Goal: Book appointment/travel/reservation

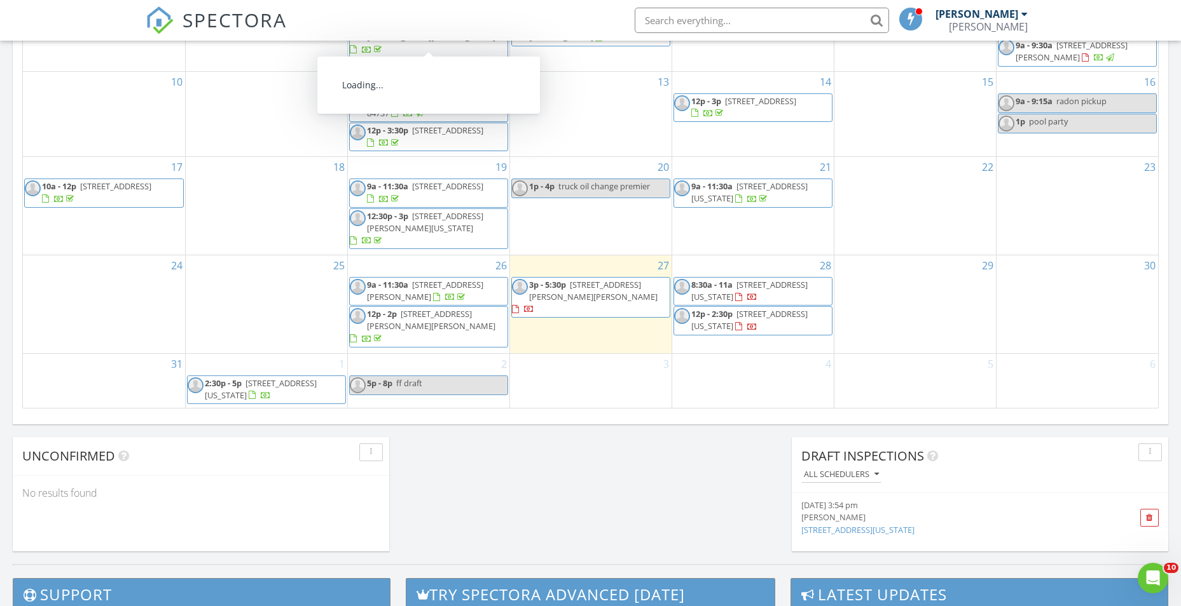
scroll to position [763, 0]
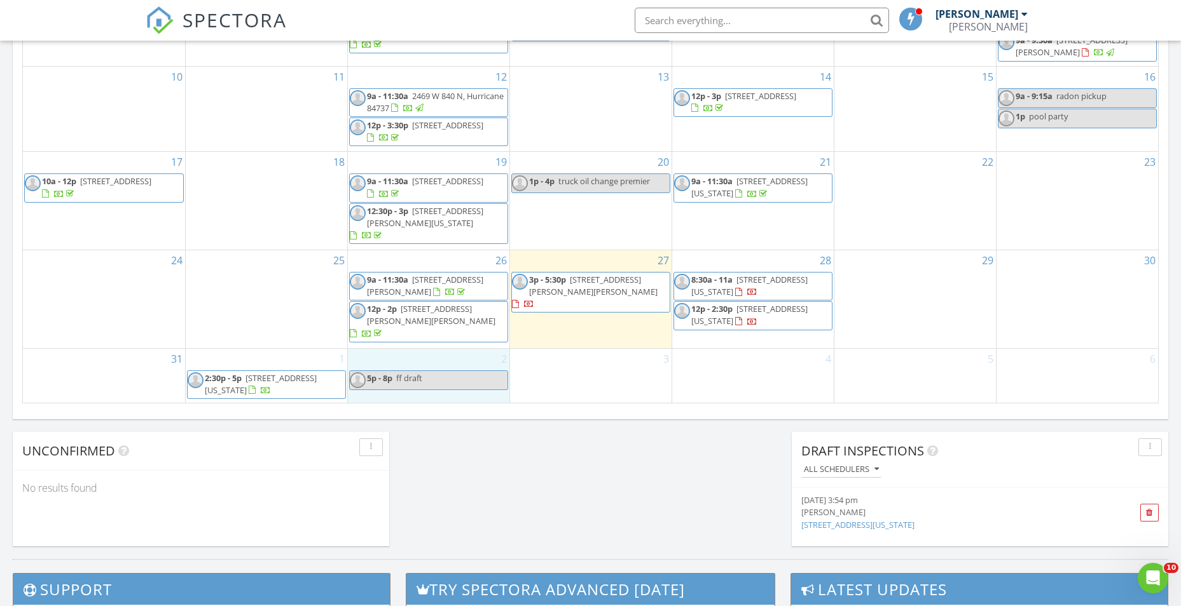
click at [422, 358] on div "2 5p - 8p ff draft" at bounding box center [428, 376] width 161 height 54
click at [434, 326] on link "Event" at bounding box center [426, 326] width 65 height 20
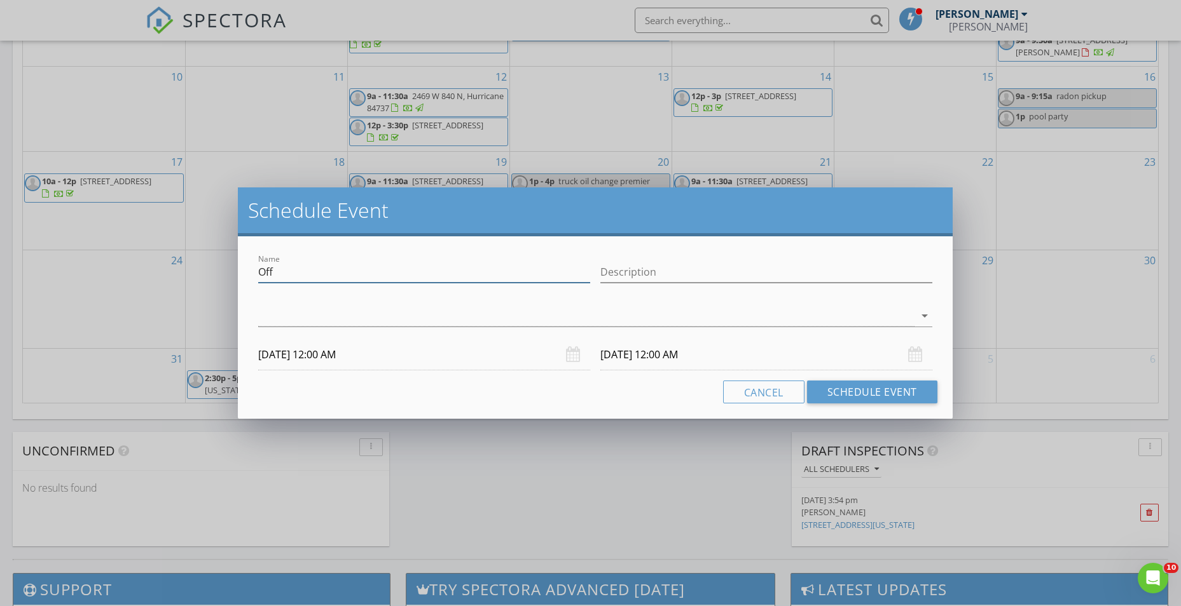
click at [327, 263] on input "Off" at bounding box center [424, 272] width 332 height 21
click at [327, 262] on input "Off" at bounding box center [424, 272] width 332 height 21
type input "tire truck"
click at [744, 269] on input "Description" at bounding box center [766, 272] width 332 height 21
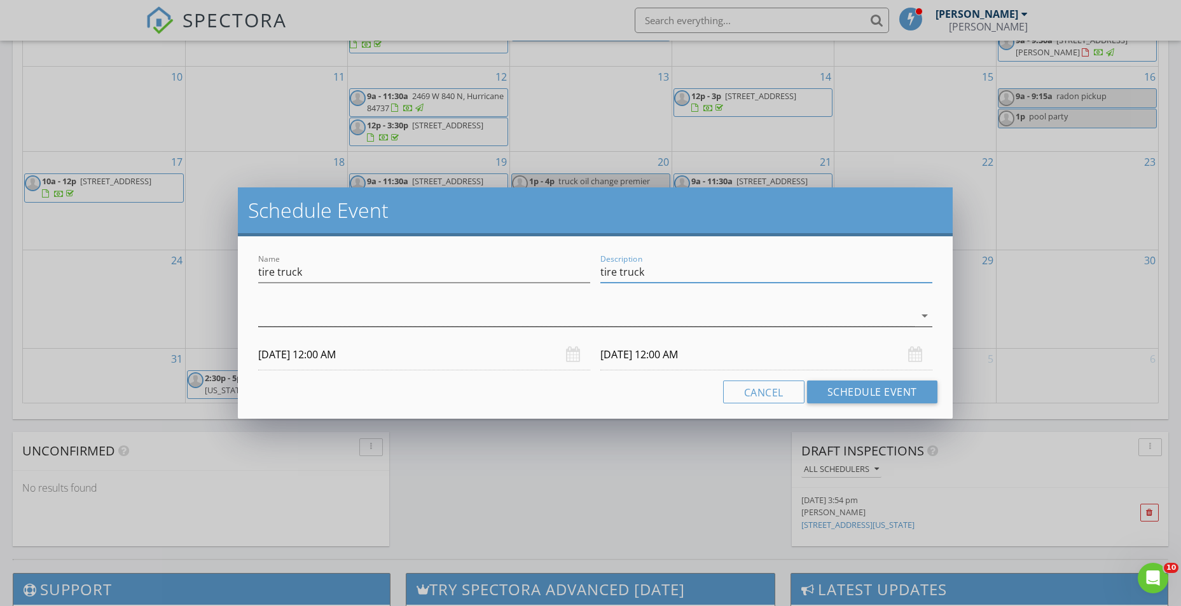
type input "tire truck"
click at [547, 319] on div at bounding box center [585, 316] width 655 height 21
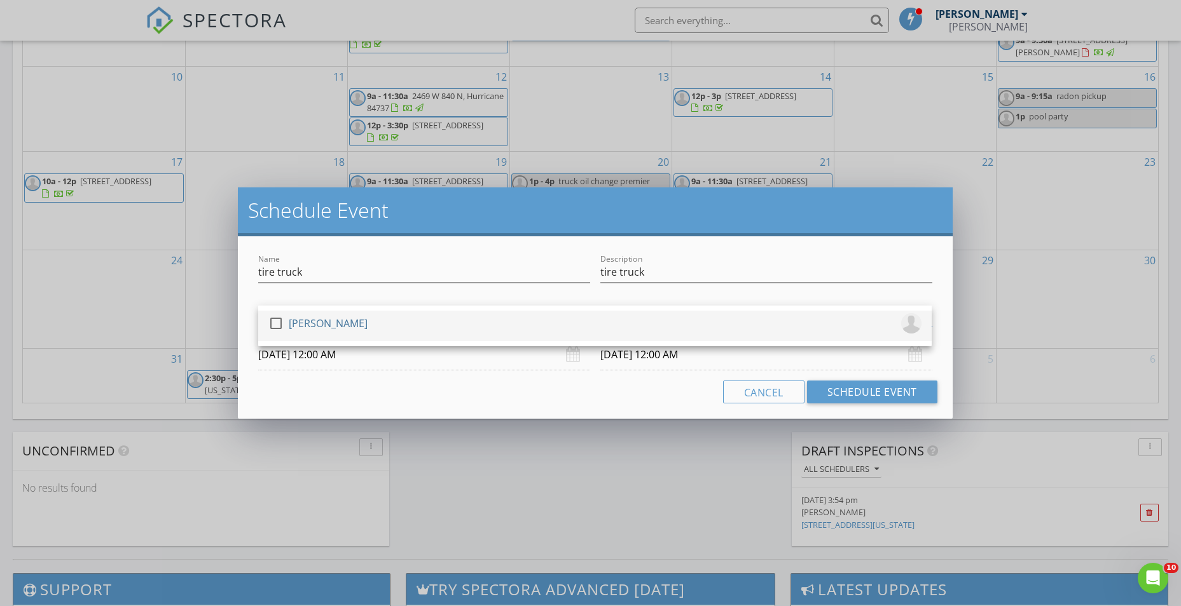
click at [282, 322] on div at bounding box center [276, 324] width 22 height 22
click at [293, 352] on input "09/02/2025 12:00 AM" at bounding box center [424, 354] width 332 height 31
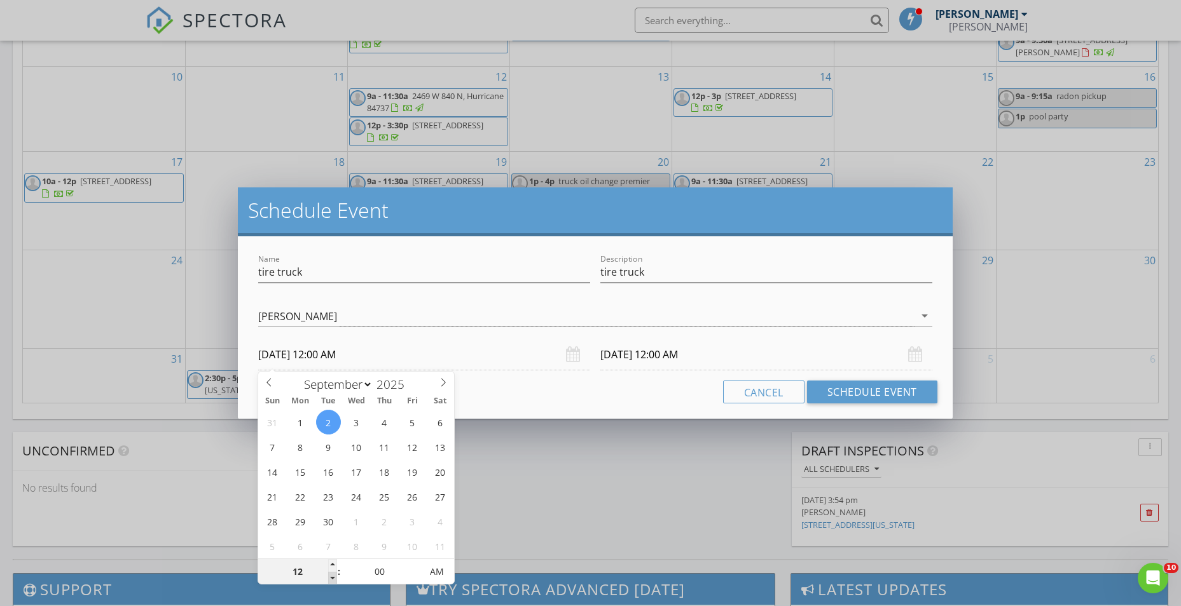
type input "11"
type input "09/02/2025 11:00 PM"
click at [330, 579] on span at bounding box center [332, 578] width 9 height 13
type input "10"
type input "09/02/2025 10:00 PM"
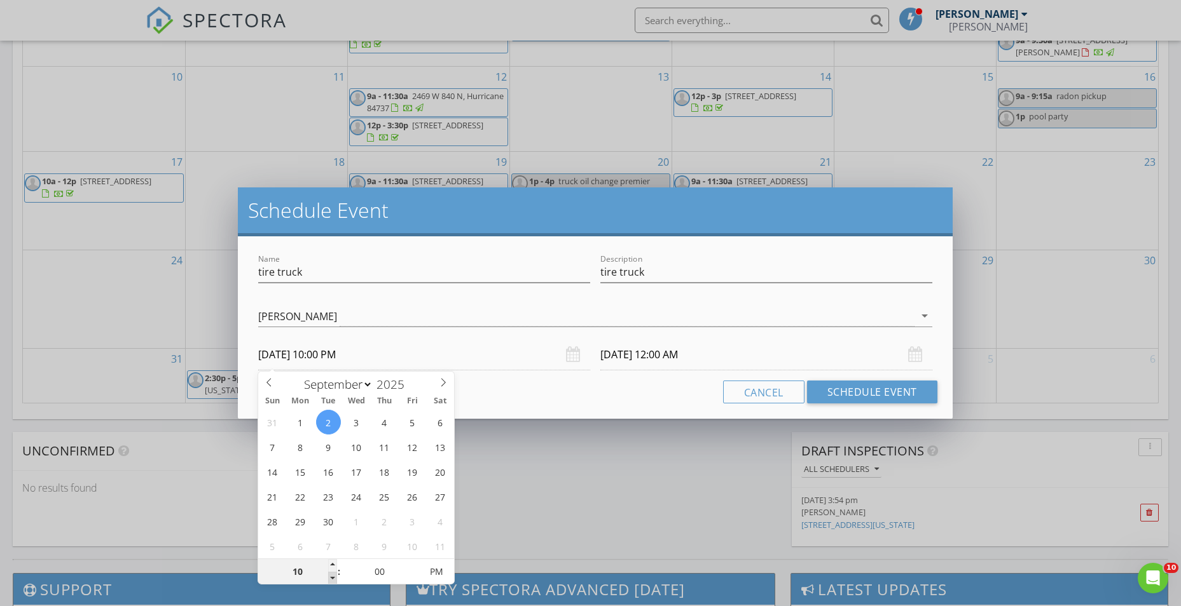
click at [330, 579] on span at bounding box center [332, 578] width 9 height 13
type input "09"
type input "09/02/2025 9:00 PM"
click at [330, 579] on span at bounding box center [332, 578] width 9 height 13
type input "09"
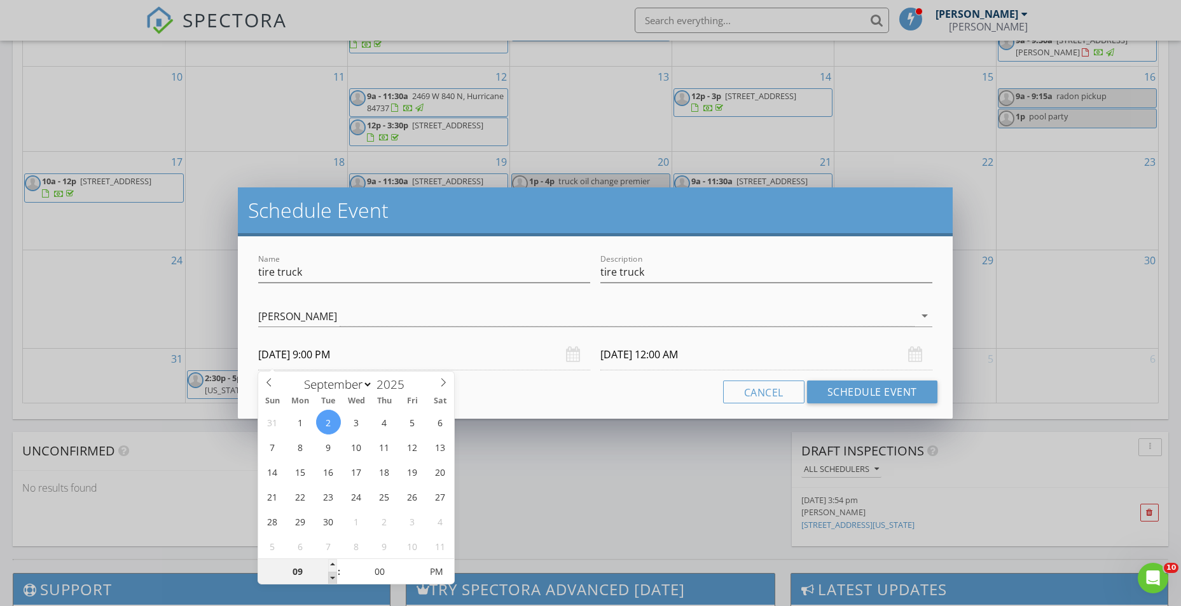
type input "09/03/2025 9:00 PM"
type input "09/02/2025 9:00 AM"
click at [444, 573] on span "PM" at bounding box center [436, 571] width 35 height 25
click at [572, 394] on div "Cancel Schedule Event" at bounding box center [594, 392] width 683 height 23
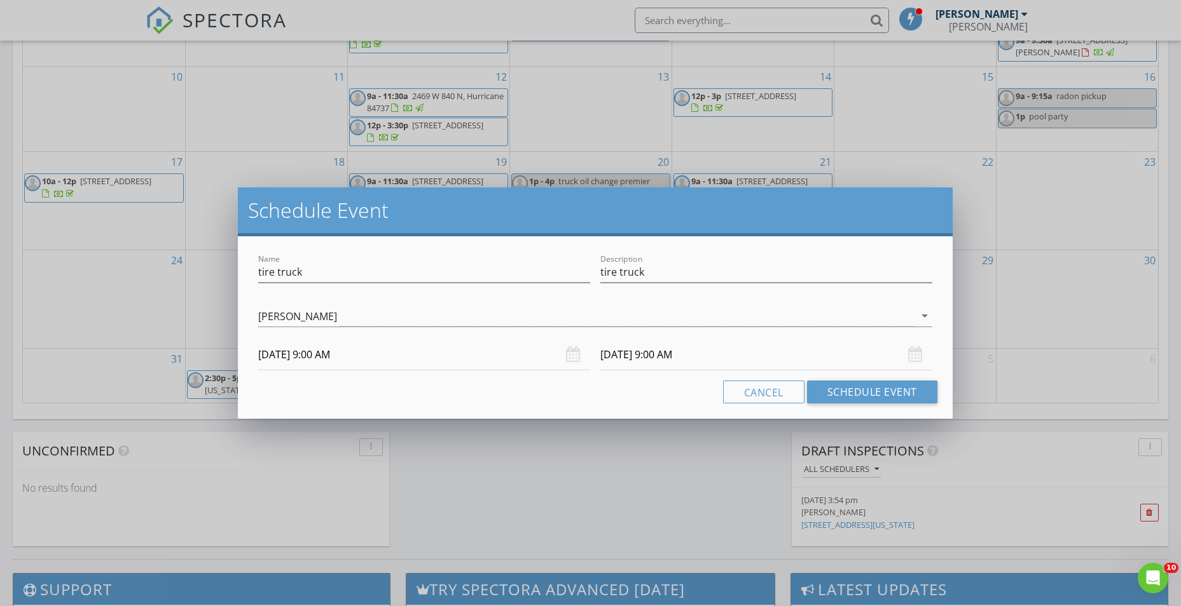
click at [645, 353] on input "09/03/2025 9:00 AM" at bounding box center [766, 354] width 332 height 31
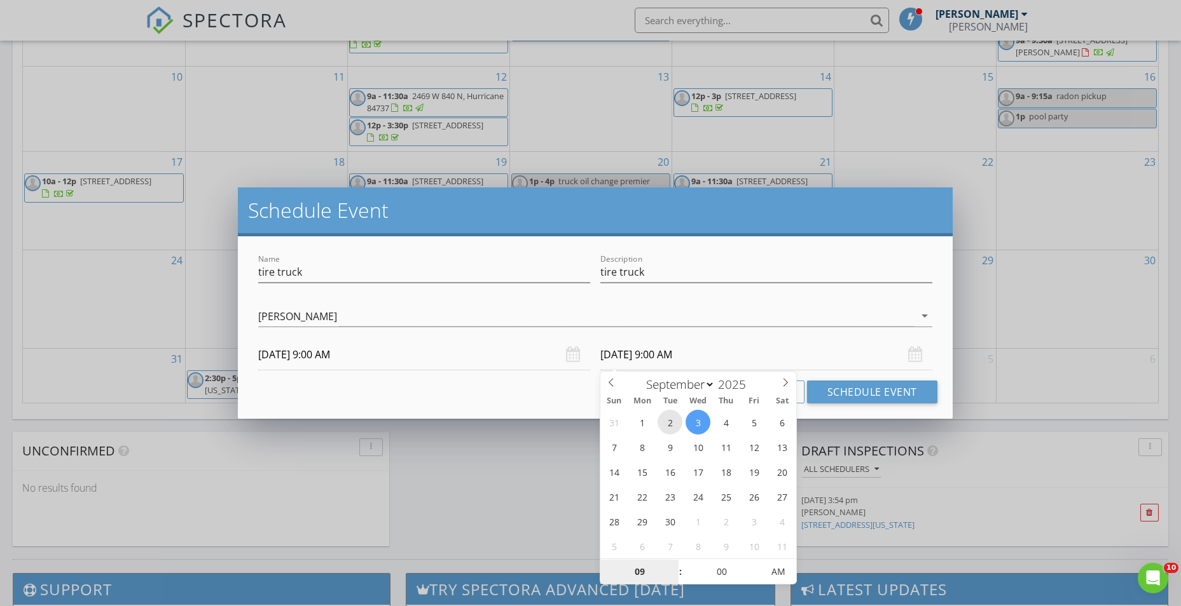
type input "09/02/2025 9:00 AM"
type input "10"
type input "09/02/2025 10:00 AM"
click at [673, 561] on span at bounding box center [673, 565] width 9 height 13
type input "11"
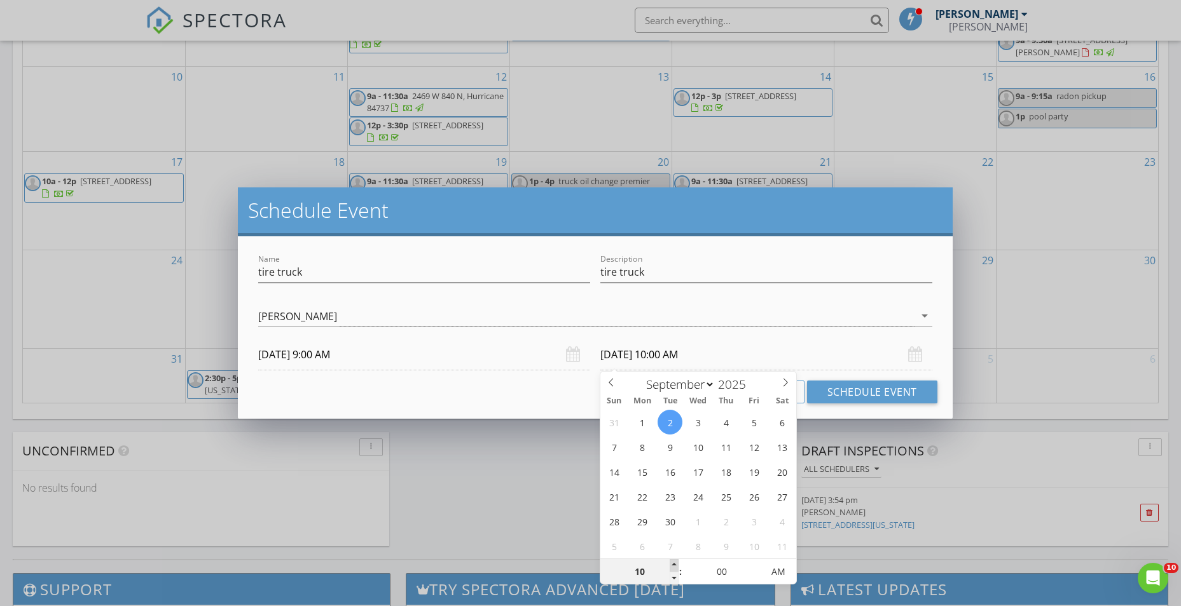
type input "09/02/2025 11:00 AM"
click at [673, 561] on span at bounding box center [673, 565] width 9 height 13
type input "12"
type input "09/02/2025 12:00 PM"
click at [673, 561] on span at bounding box center [673, 565] width 9 height 13
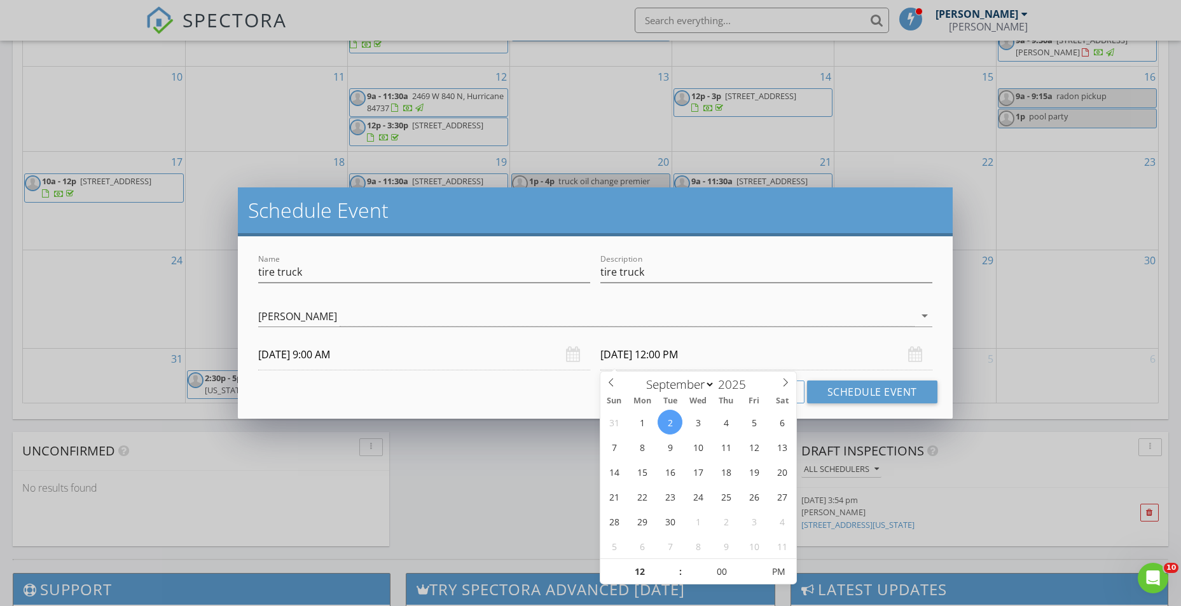
drag, startPoint x: 546, startPoint y: 390, endPoint x: 580, endPoint y: 390, distance: 33.7
click at [552, 390] on div "Cancel Schedule Event" at bounding box center [594, 392] width 683 height 23
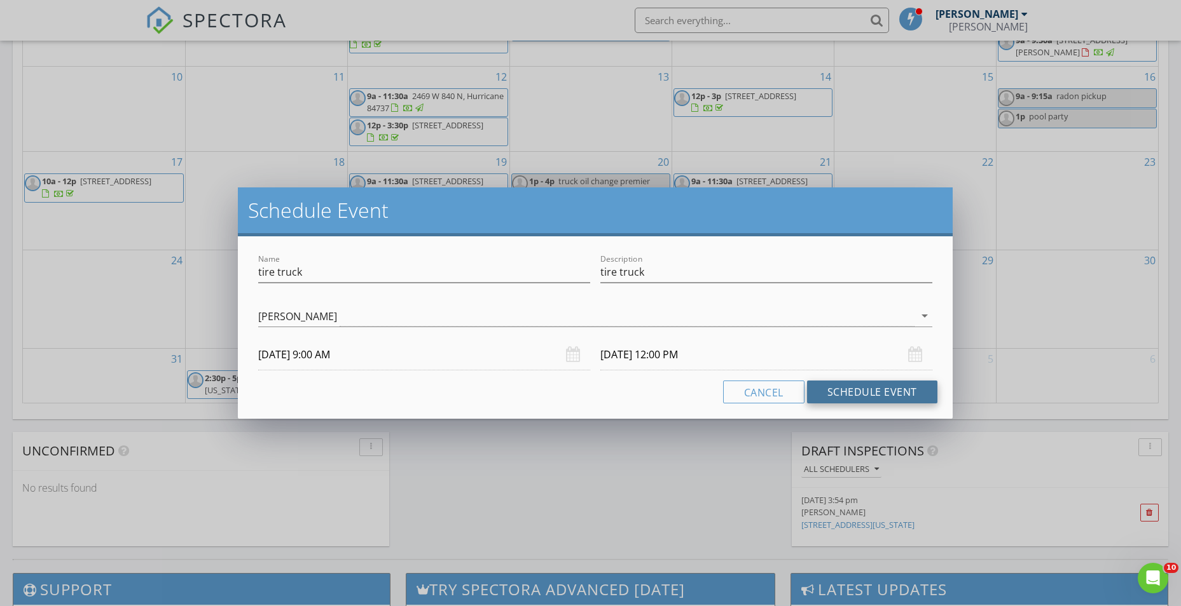
click at [906, 392] on button "Schedule Event" at bounding box center [872, 392] width 130 height 23
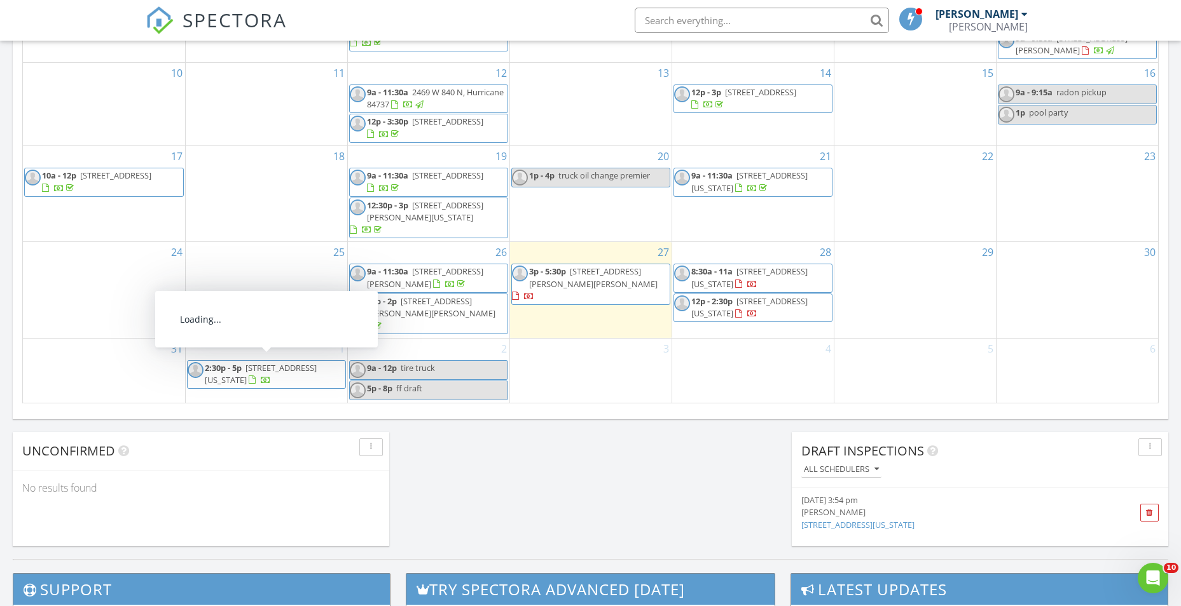
click at [302, 367] on span "[STREET_ADDRESS][US_STATE]" at bounding box center [261, 374] width 112 height 24
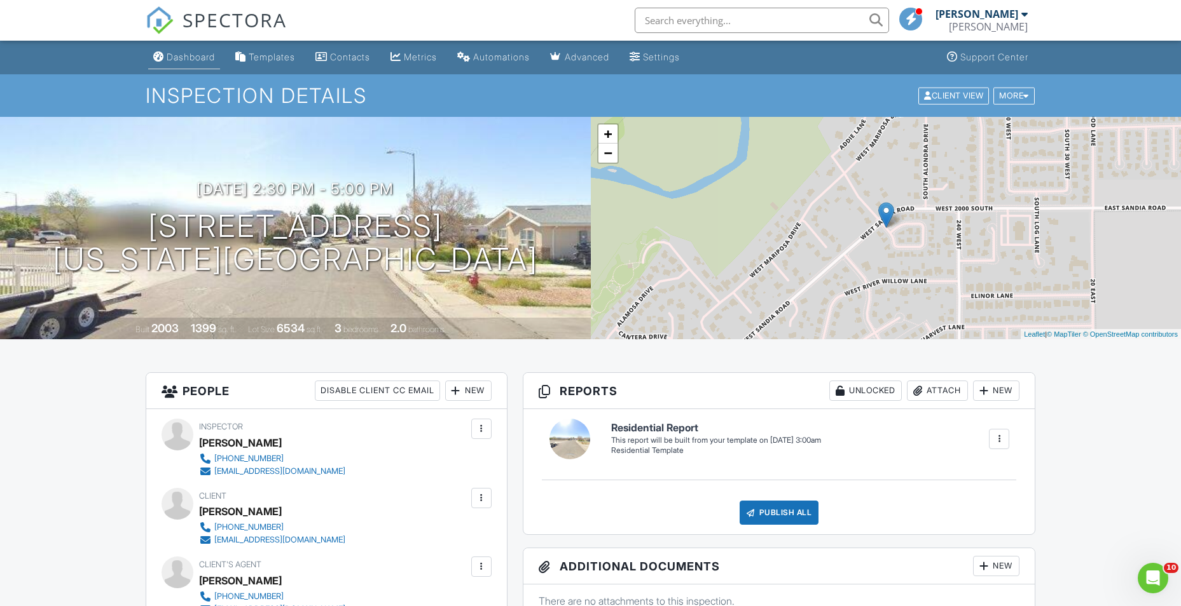
click at [196, 62] on div "Dashboard" at bounding box center [191, 56] width 48 height 11
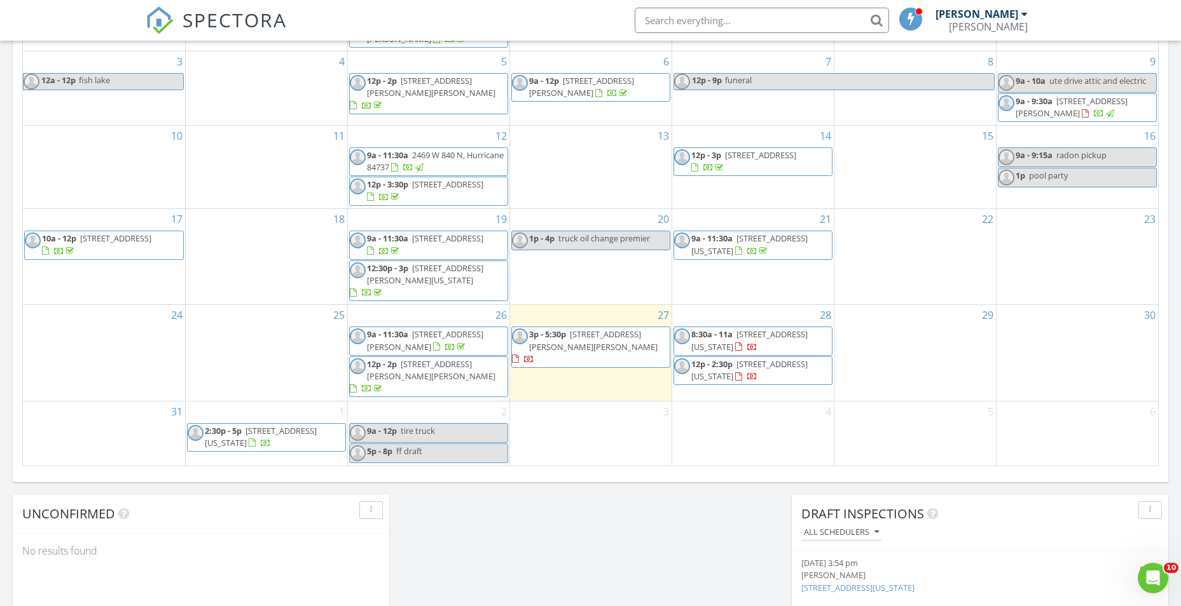
scroll to position [763, 0]
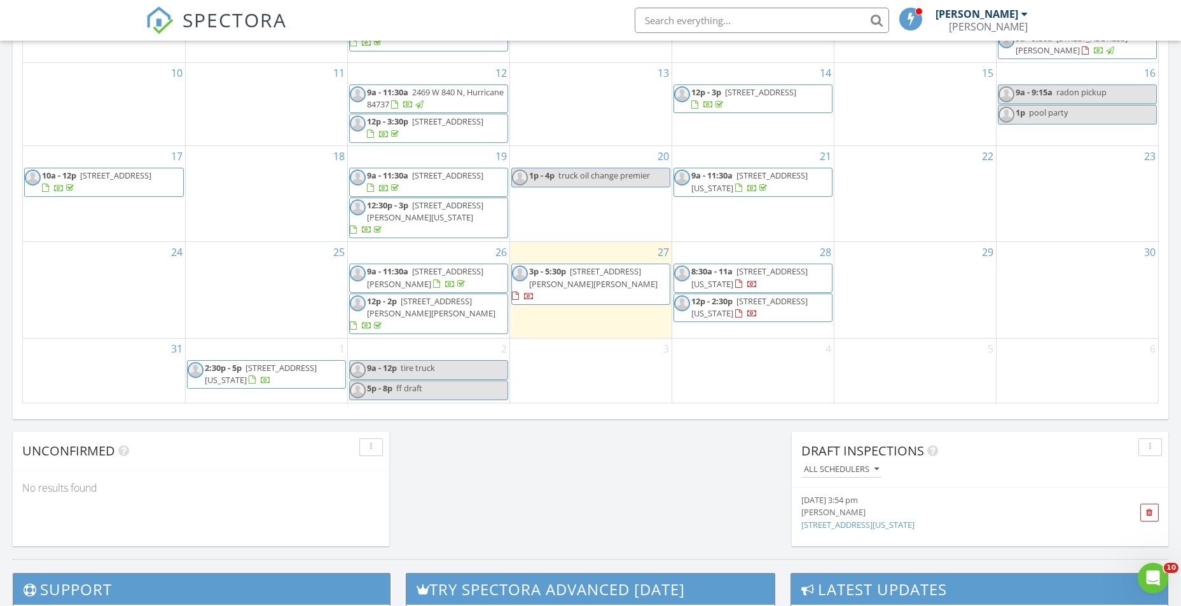
click at [456, 343] on div "2 9a - 12p tire truck 5p - 8p ff draft" at bounding box center [428, 371] width 161 height 64
click at [450, 315] on link "Event" at bounding box center [426, 311] width 65 height 20
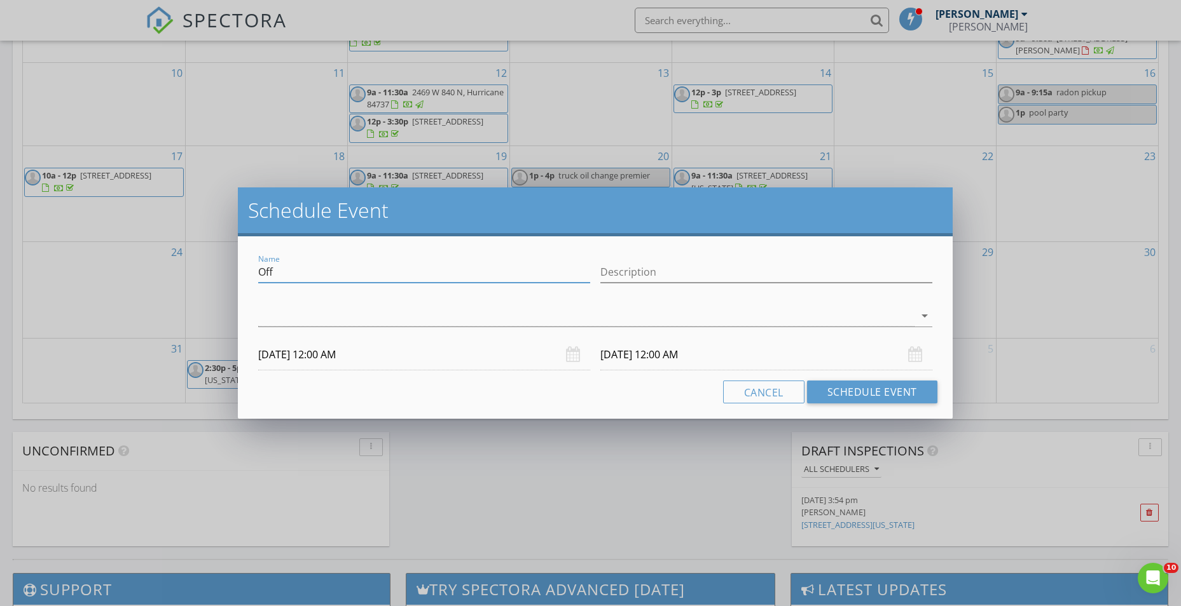
click at [446, 281] on input "Off" at bounding box center [424, 272] width 332 height 21
click at [459, 274] on input "Off" at bounding box center [424, 272] width 332 height 21
drag, startPoint x: 459, startPoint y: 274, endPoint x: 472, endPoint y: 270, distance: 13.5
click at [472, 270] on input "Off" at bounding box center [424, 272] width 332 height 21
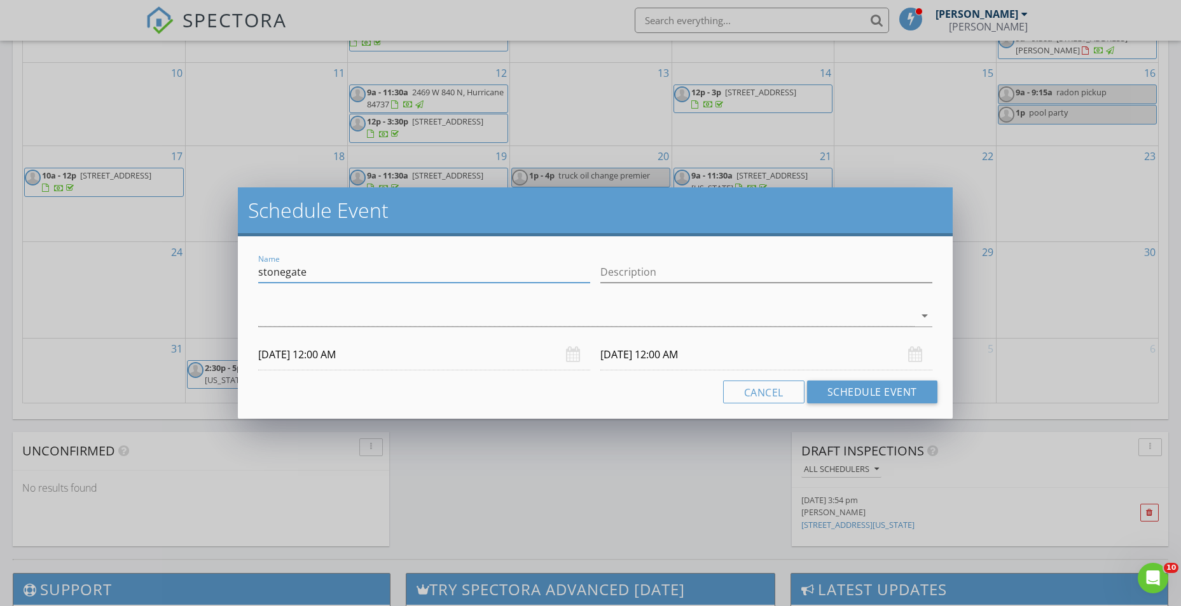
type input "stonegate"
click at [474, 315] on div at bounding box center [585, 316] width 655 height 21
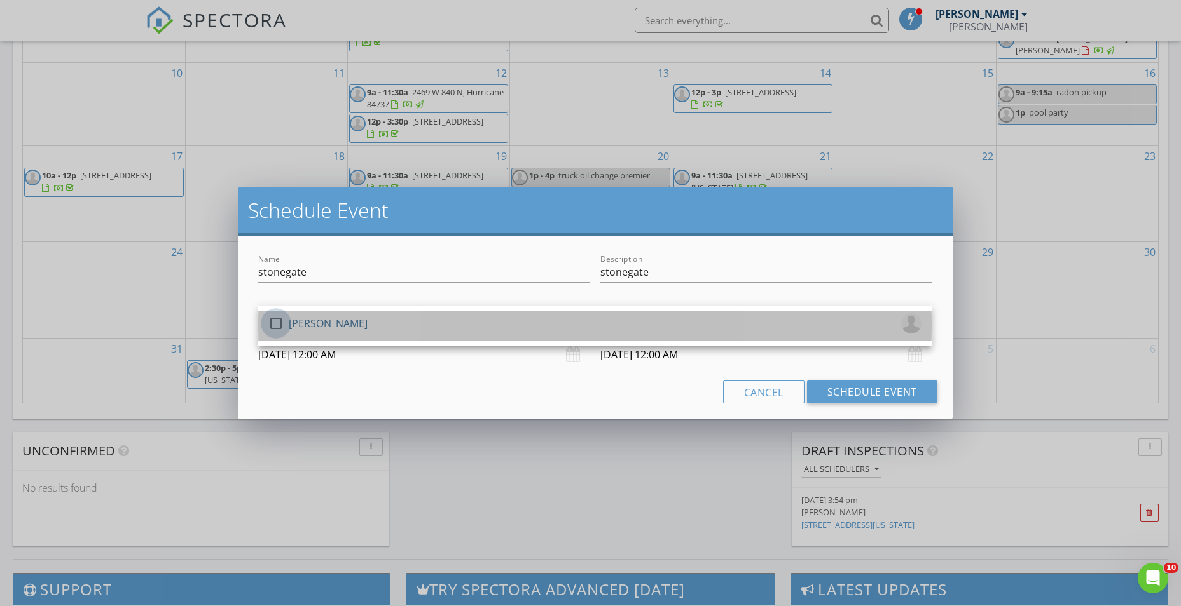
click at [279, 321] on div at bounding box center [276, 324] width 22 height 22
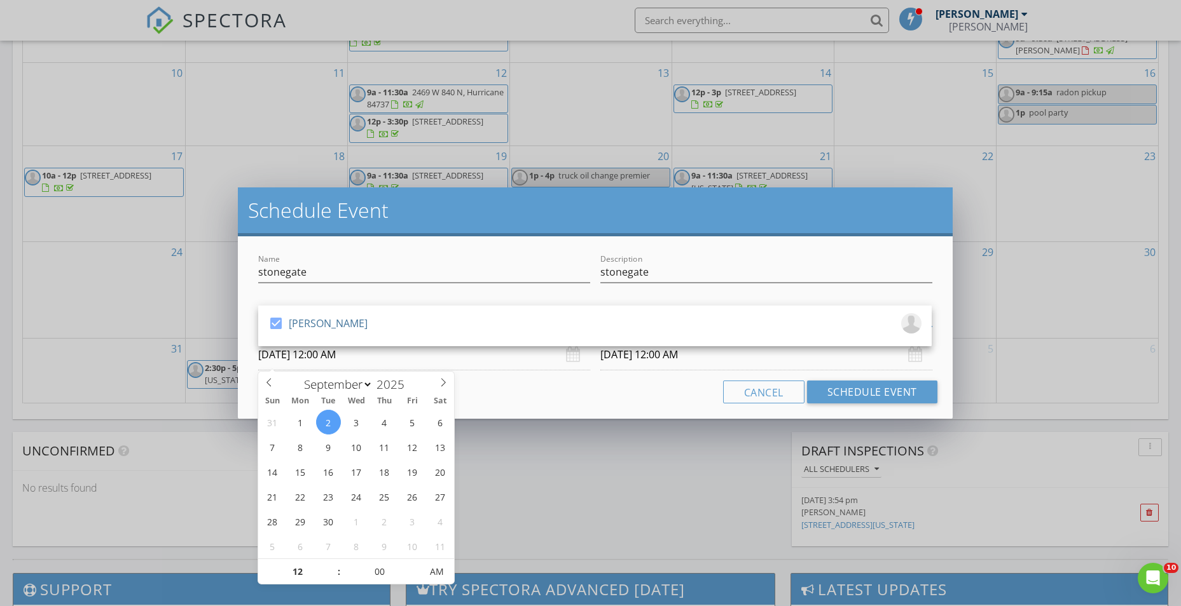
click at [296, 352] on input "09/02/2025 12:00 AM" at bounding box center [424, 354] width 332 height 31
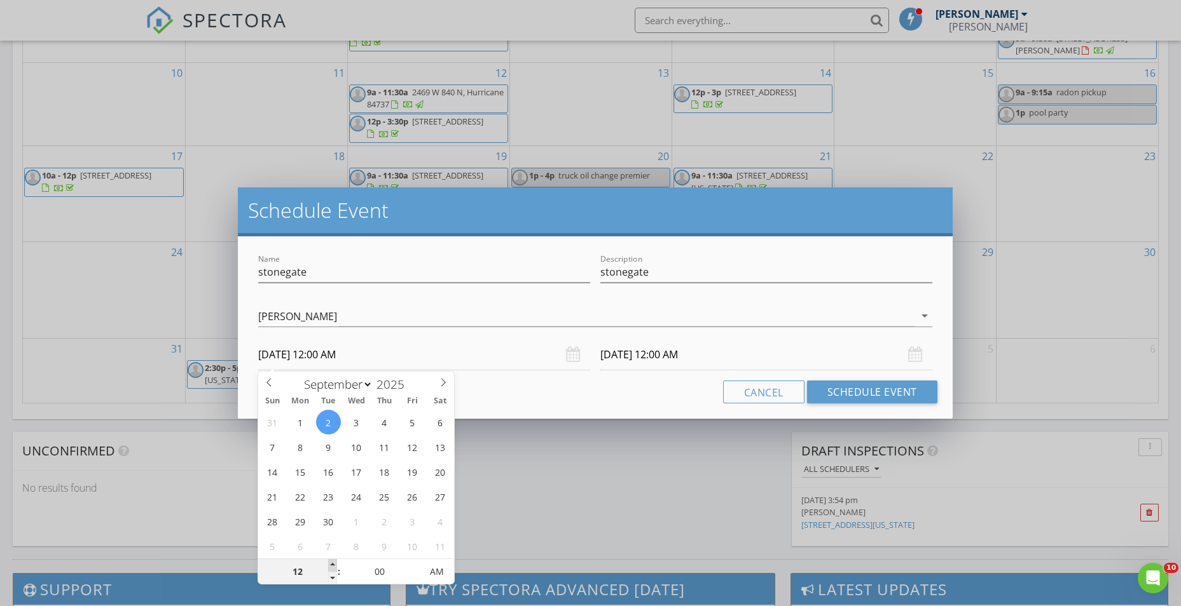
type input "01"
type input "09/02/2025 1:00 AM"
click at [333, 562] on span at bounding box center [332, 565] width 9 height 13
type input "02"
type input "09/02/2025 2:00 AM"
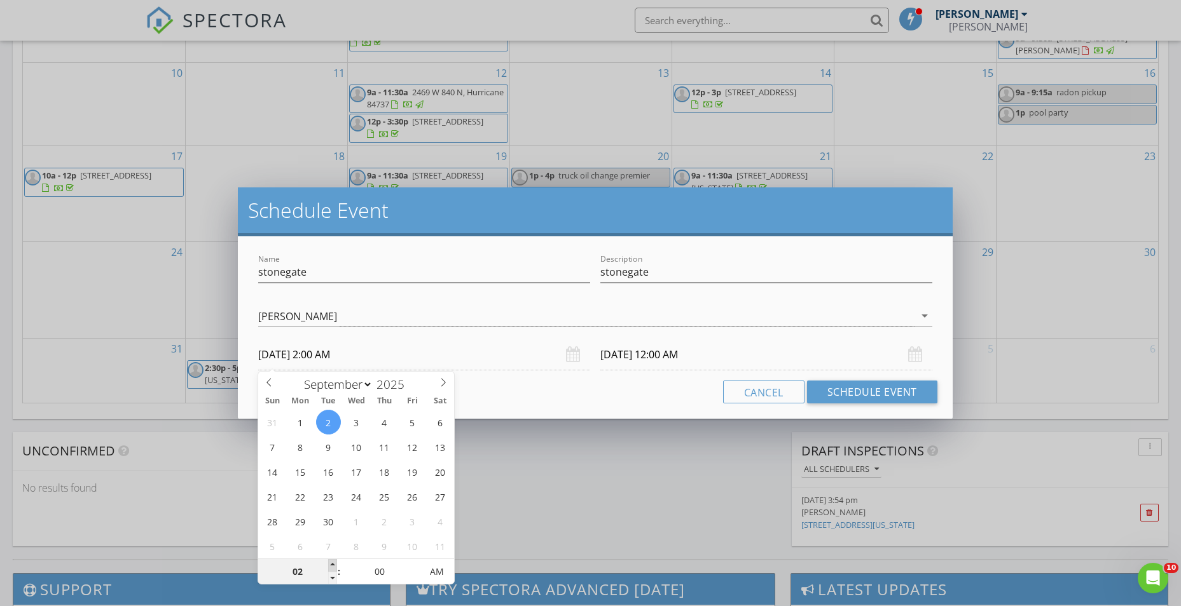
click at [333, 562] on span at bounding box center [332, 565] width 9 height 13
type input "03"
type input "09/02/2025 3:00 AM"
click at [333, 562] on span at bounding box center [332, 565] width 9 height 13
type input "03"
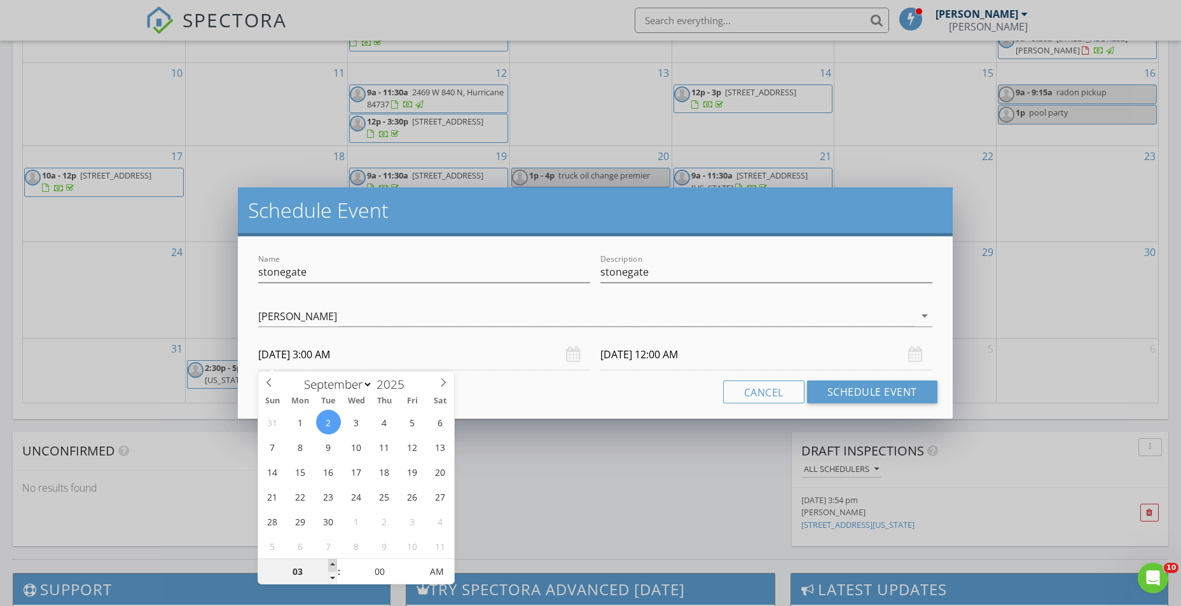
type input "09/03/2025 3:00 AM"
type input "09/02/2025 3:00 PM"
click at [439, 574] on span "AM" at bounding box center [436, 571] width 35 height 25
drag, startPoint x: 557, startPoint y: 371, endPoint x: 582, endPoint y: 371, distance: 24.8
click at [561, 371] on div "Name stonegate Description stonegate check_box Colton Hill Colton Hill arrow_dr…" at bounding box center [595, 327] width 714 height 182
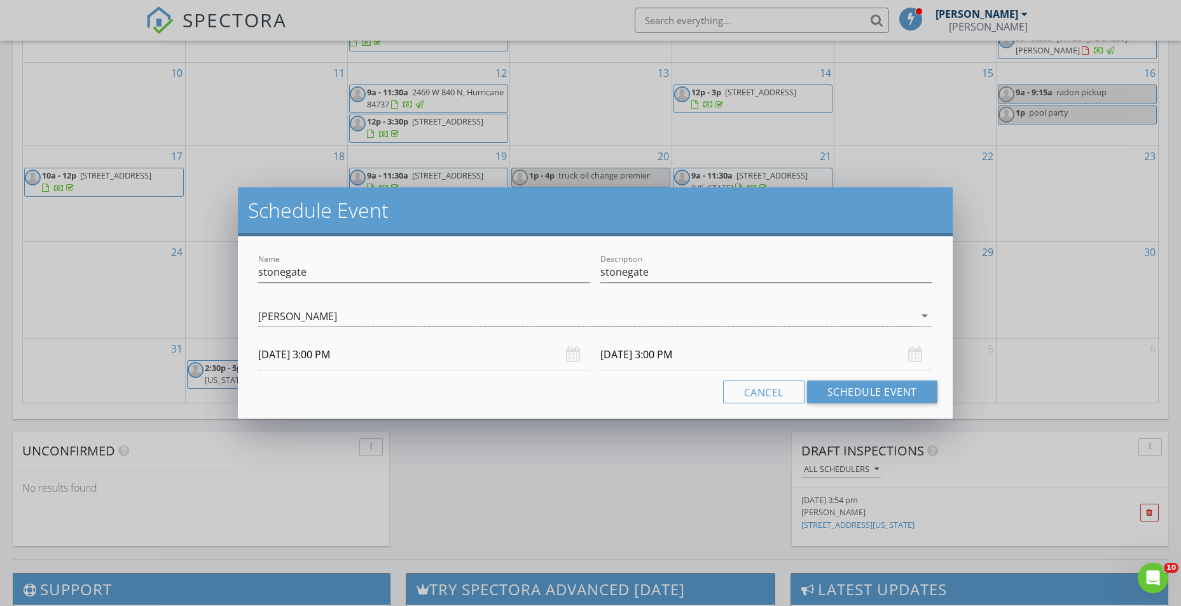
click at [644, 358] on input "09/03/2025 3:00 PM" at bounding box center [766, 354] width 332 height 31
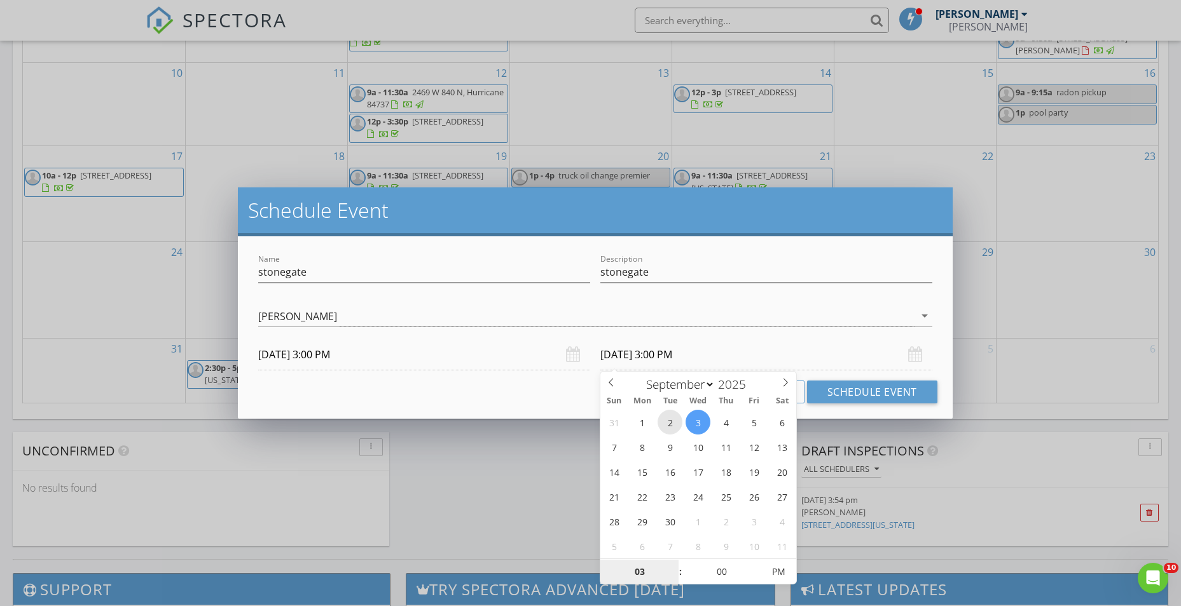
type input "09/02/2025 3:00 PM"
type input "04"
type input "09/02/2025 4:00 PM"
click at [676, 565] on span at bounding box center [673, 565] width 9 height 13
type input "05"
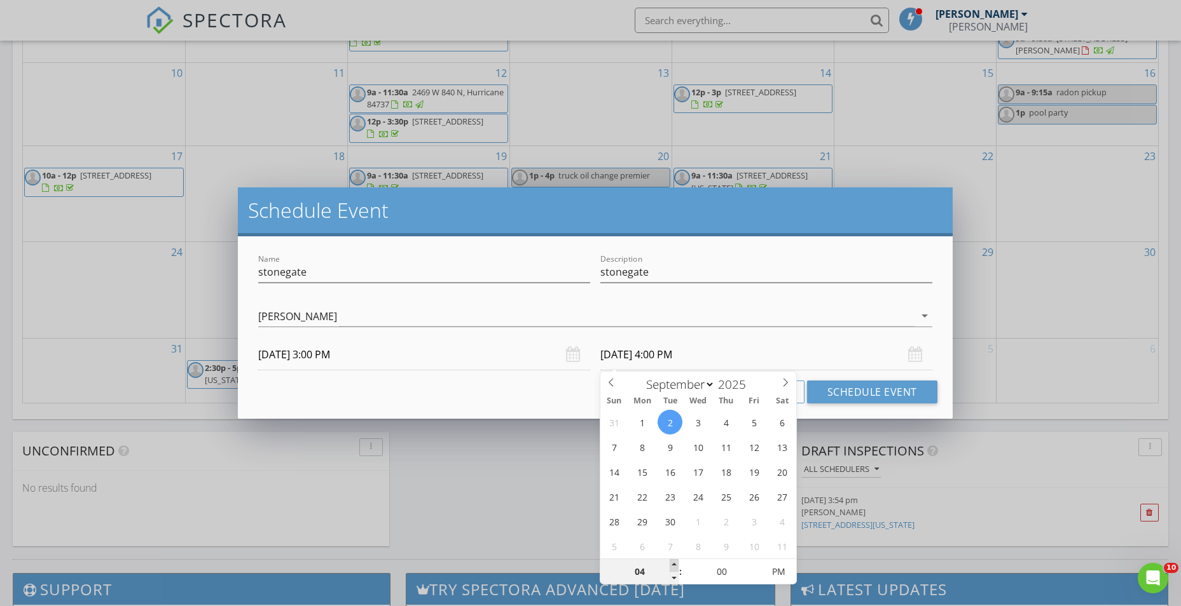
type input "09/02/2025 5:00 PM"
click at [676, 565] on span at bounding box center [673, 565] width 9 height 13
drag, startPoint x: 540, startPoint y: 386, endPoint x: 561, endPoint y: 386, distance: 21.0
click at [550, 386] on div "Cancel Schedule Event" at bounding box center [594, 392] width 683 height 23
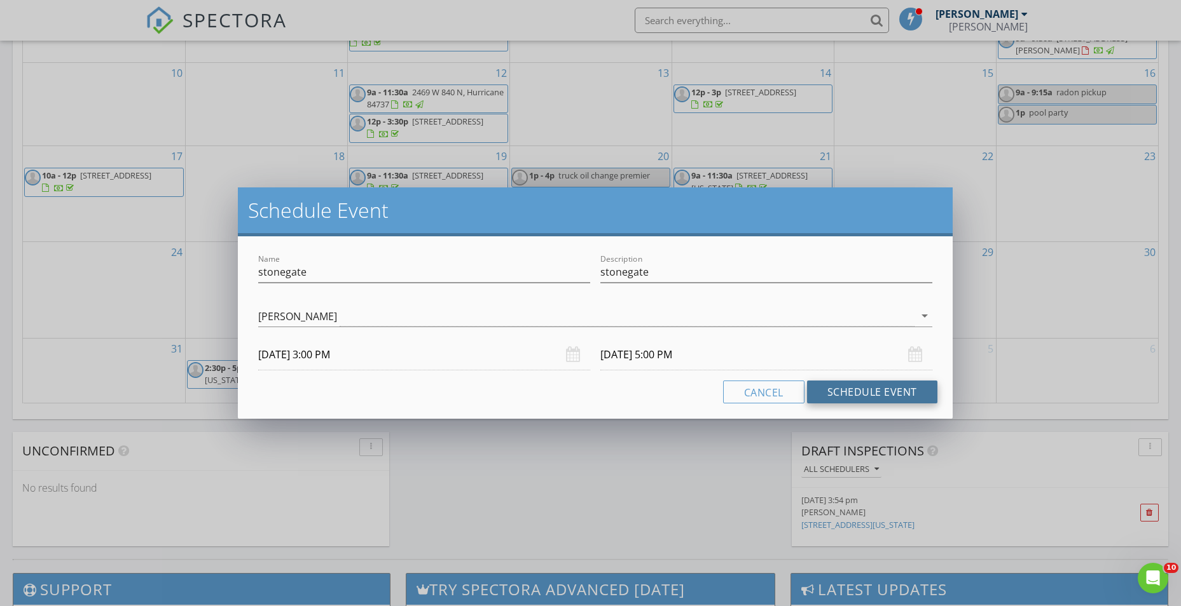
click at [887, 392] on button "Schedule Event" at bounding box center [872, 392] width 130 height 23
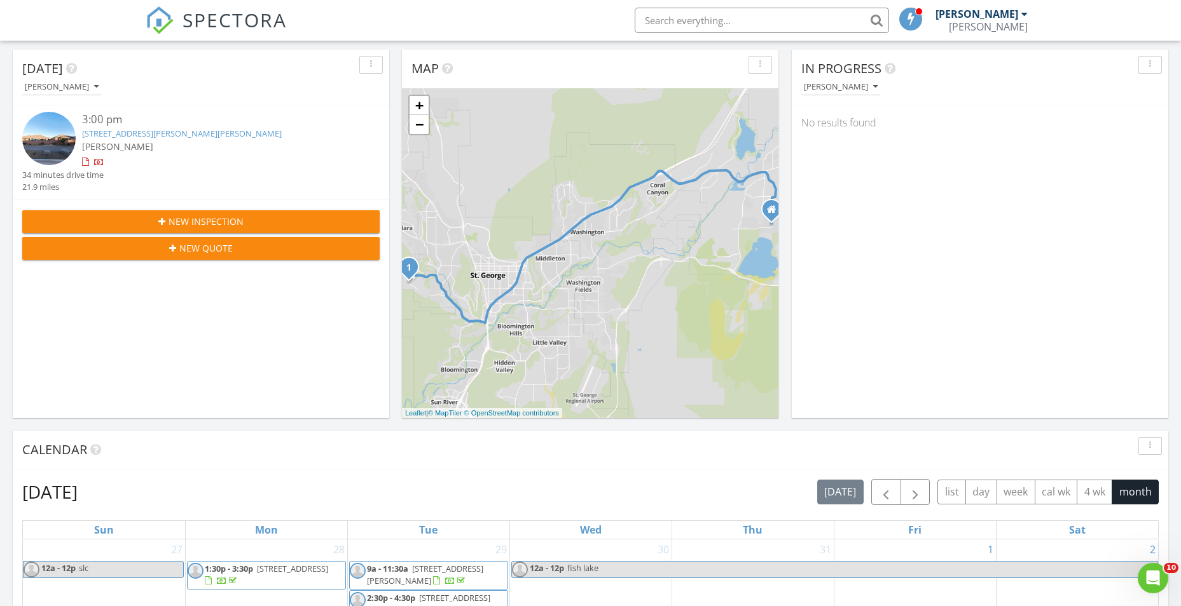
scroll to position [0, 0]
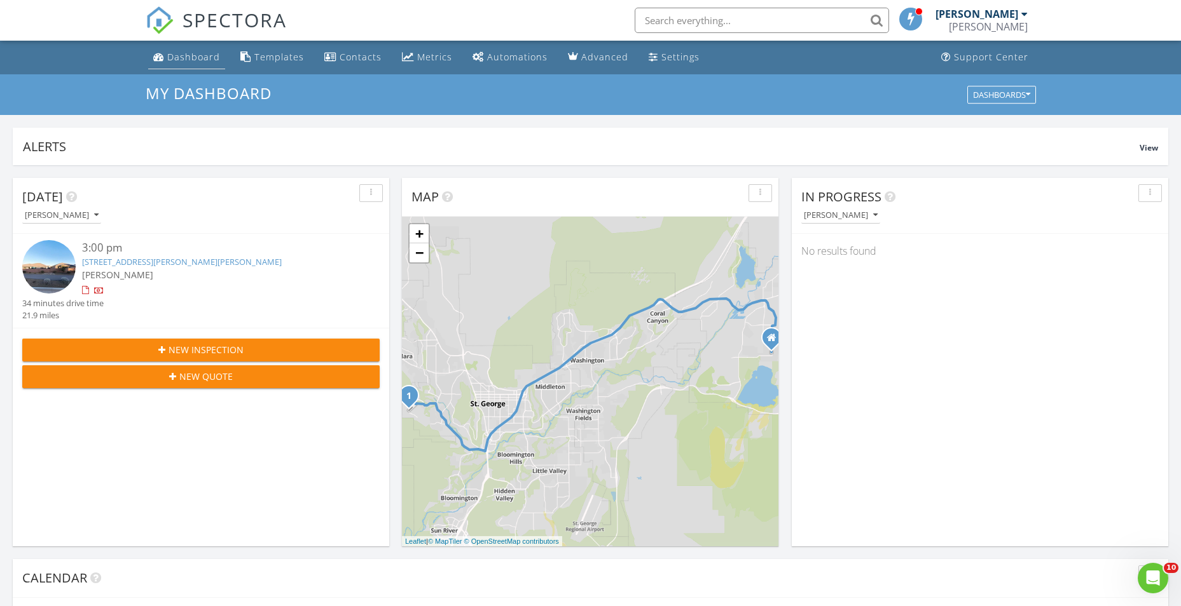
click at [181, 61] on div "Dashboard" at bounding box center [193, 57] width 53 height 12
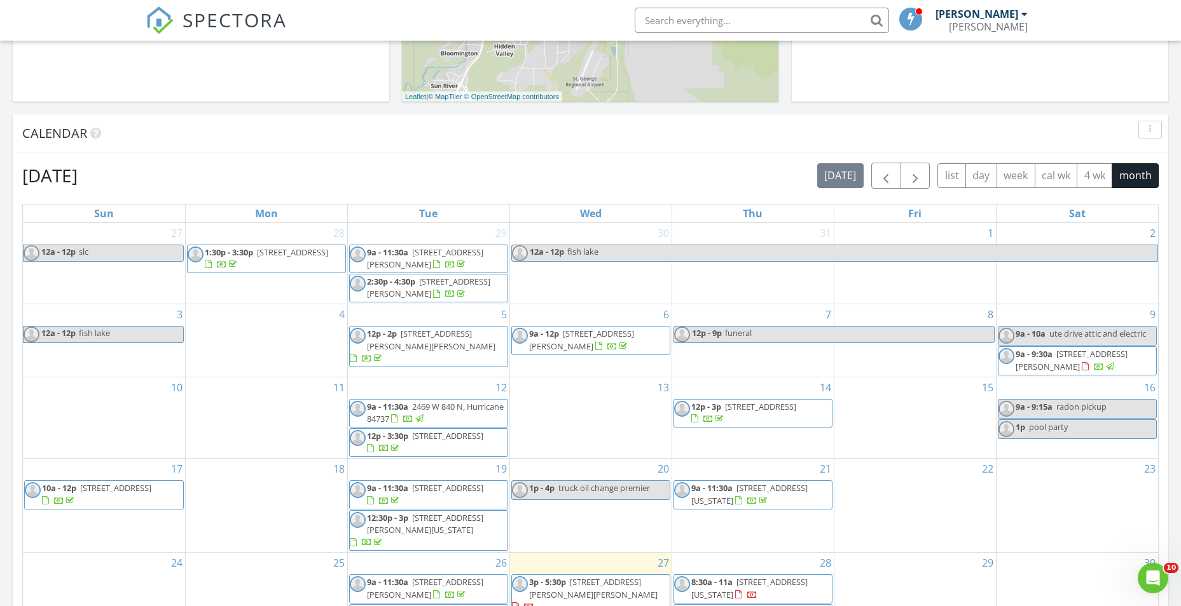
scroll to position [763, 0]
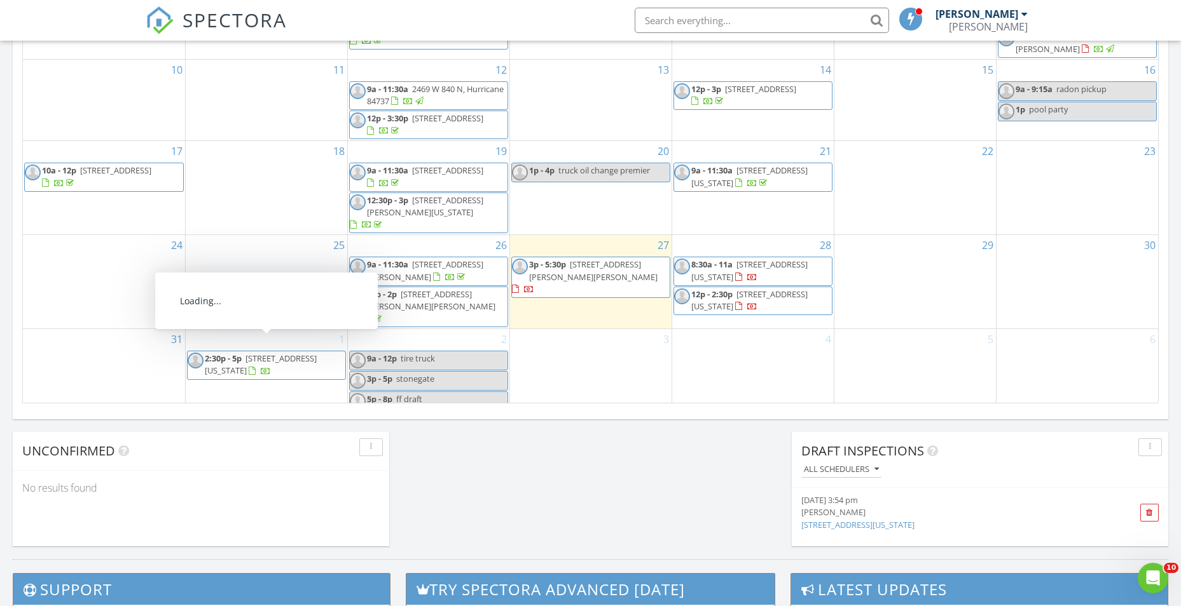
click at [303, 353] on span "[STREET_ADDRESS][US_STATE]" at bounding box center [261, 365] width 112 height 24
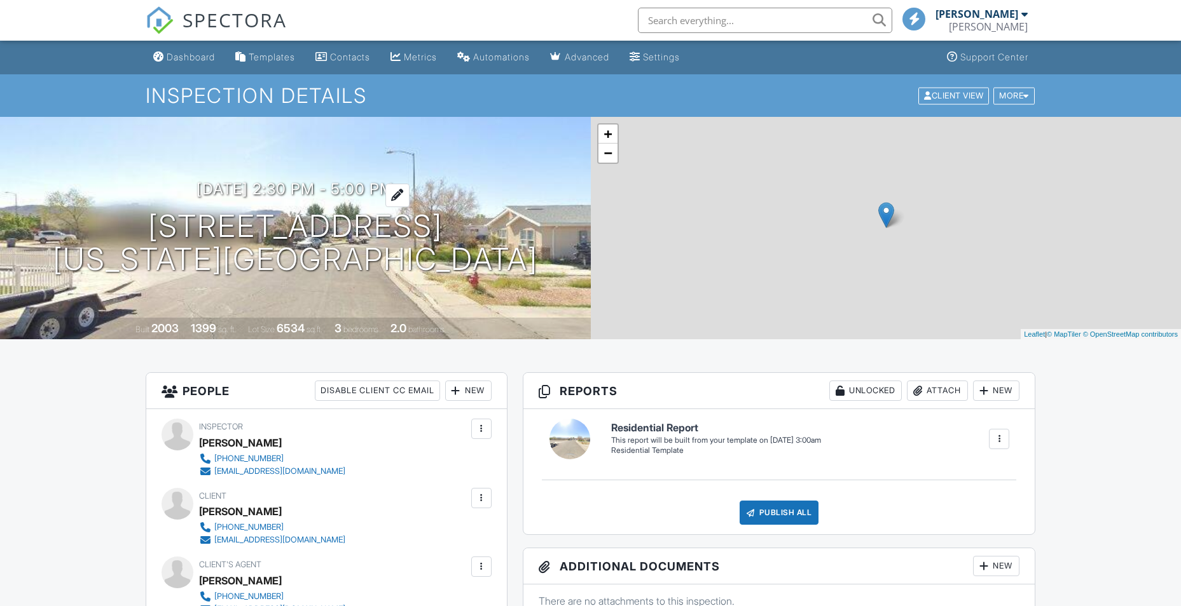
click at [385, 186] on h3 "[DATE] 2:30 pm - 5:00 pm" at bounding box center [294, 189] width 197 height 17
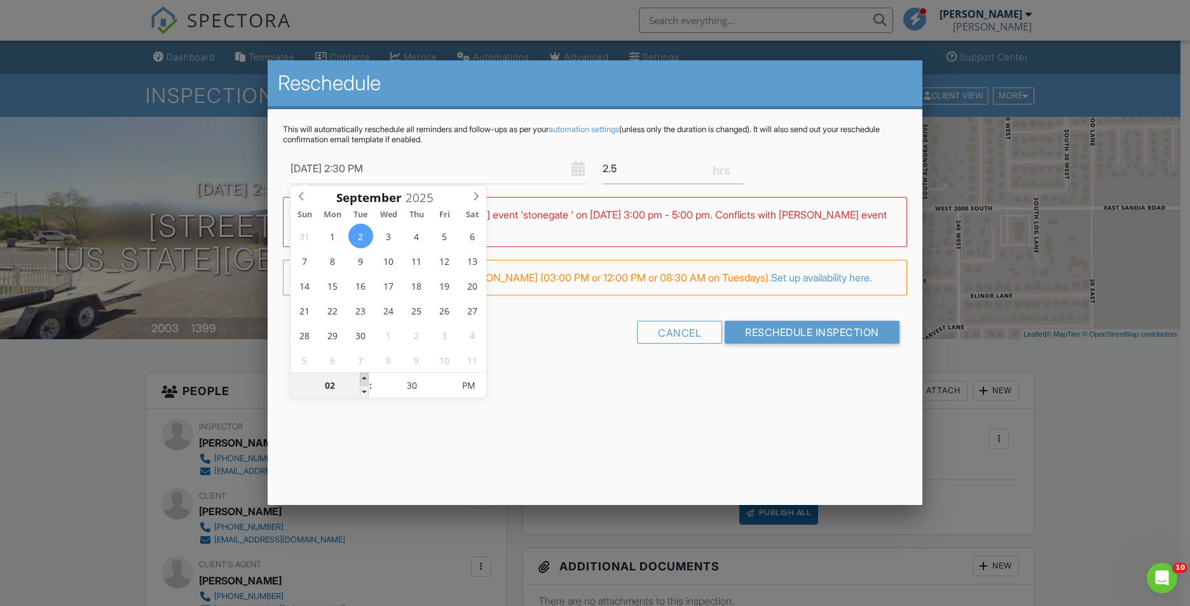
type input "[DATE] 3:30 PM"
type input "03"
click at [364, 378] on span at bounding box center [364, 379] width 9 height 13
type input "09/02/2025 3:25 PM"
type input "25"
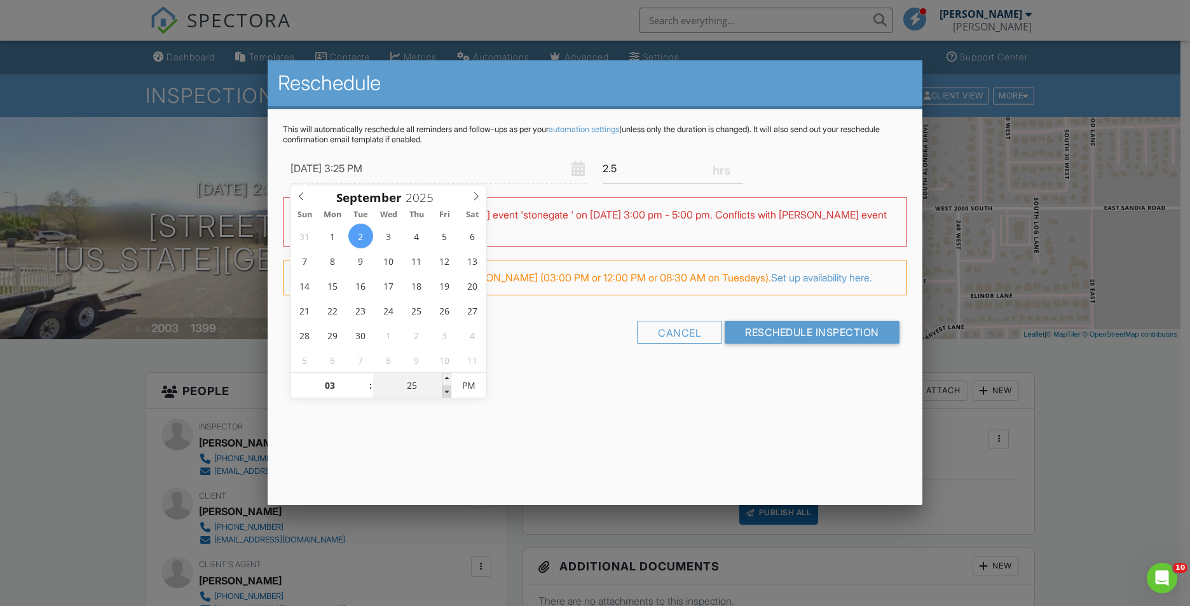
click at [447, 392] on span at bounding box center [446, 392] width 9 height 13
type input "09/02/2025 3:20 PM"
type input "20"
click at [447, 392] on span at bounding box center [446, 392] width 9 height 13
type input "09/02/2025 3:15 PM"
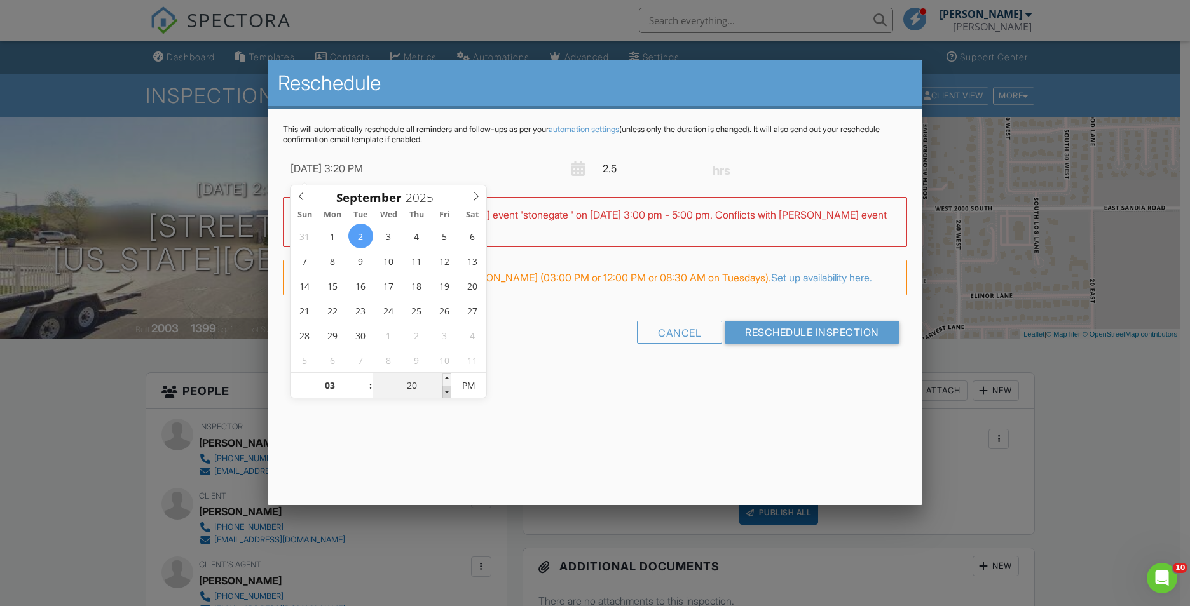
type input "15"
click at [447, 392] on span at bounding box center [446, 392] width 9 height 13
type input "09/02/2025 3:10 PM"
type input "10"
click at [447, 392] on span at bounding box center [446, 392] width 9 height 13
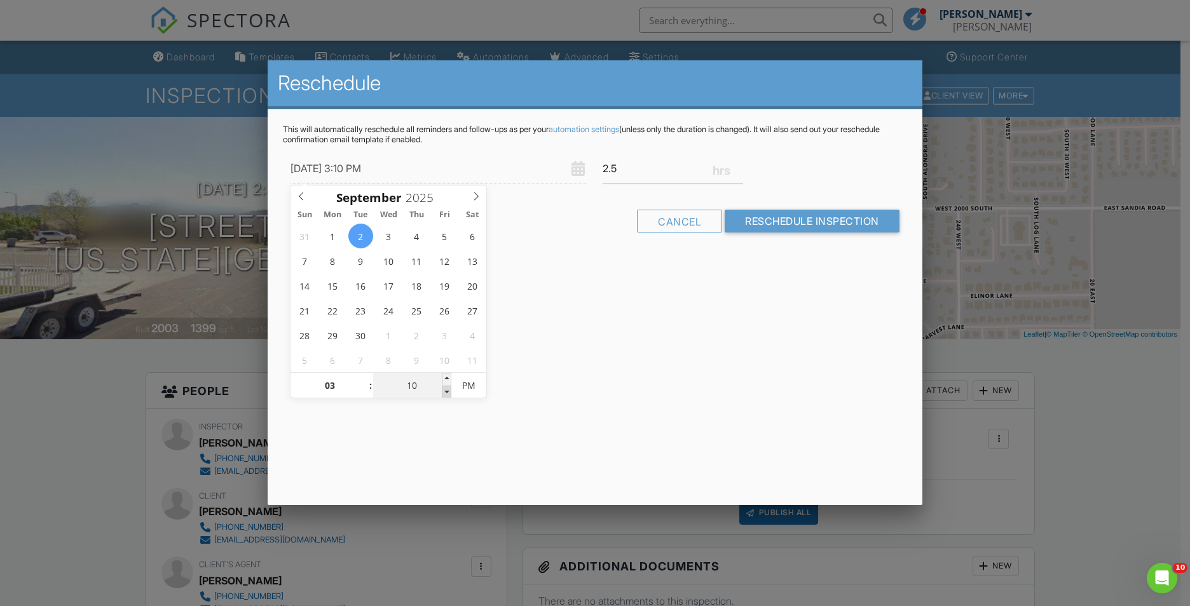
type input "09/02/2025 3:05 PM"
type input "05"
click at [447, 392] on span at bounding box center [446, 392] width 9 height 13
type input "[DATE] 3:00 PM"
type input "00"
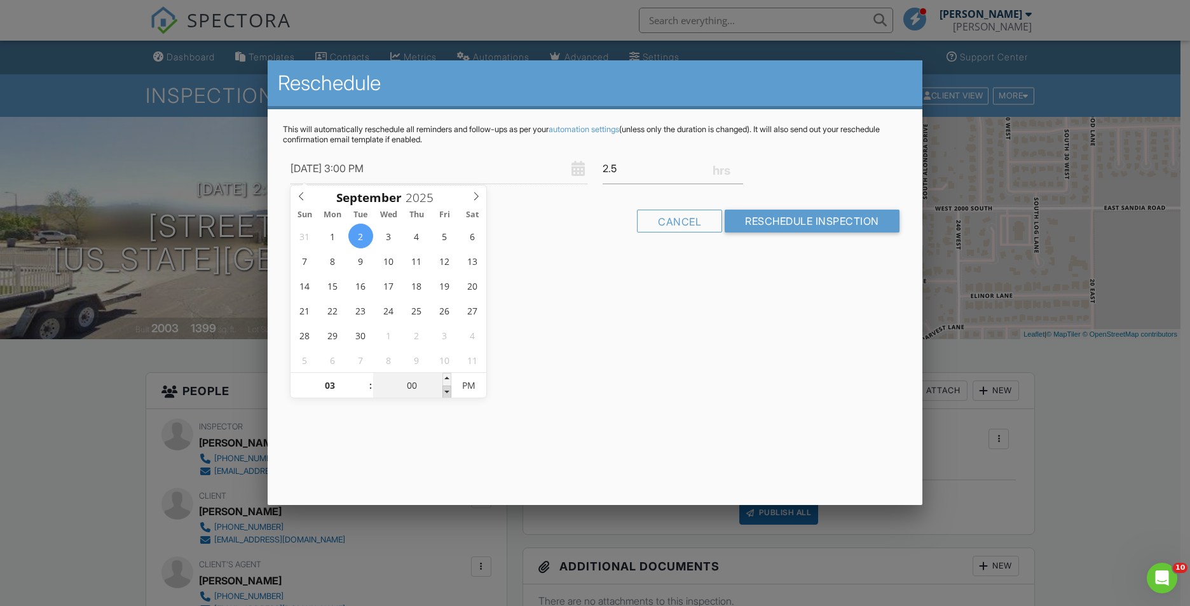
click at [447, 392] on span at bounding box center [446, 392] width 9 height 13
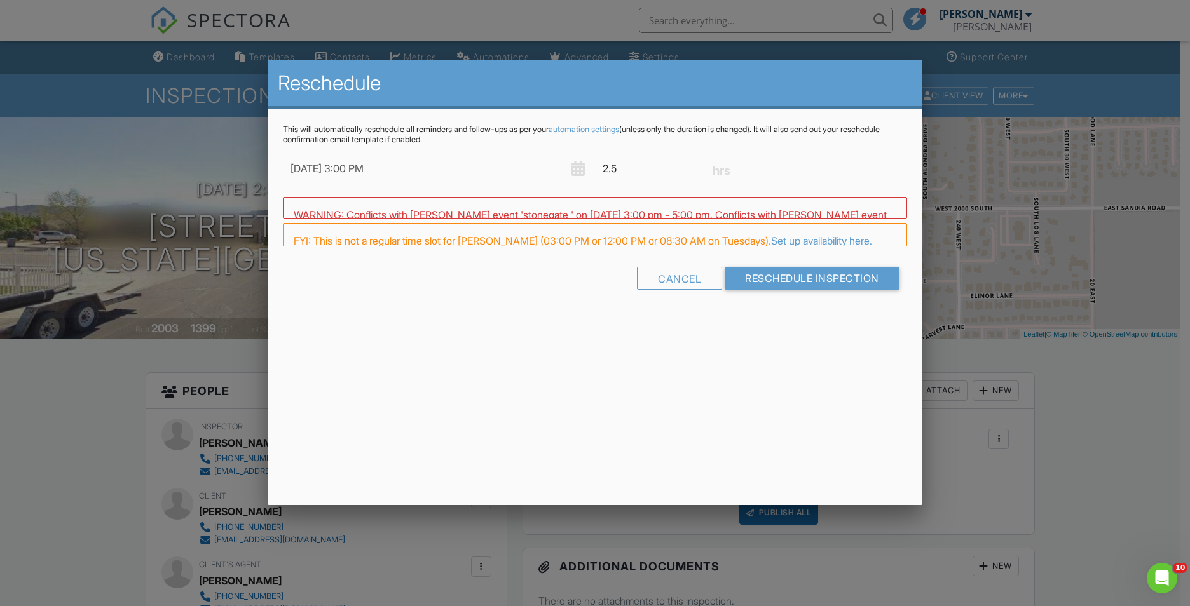
click at [574, 362] on div "Reschedule This will automatically reschedule all reminders and follow-ups as p…" at bounding box center [595, 282] width 655 height 445
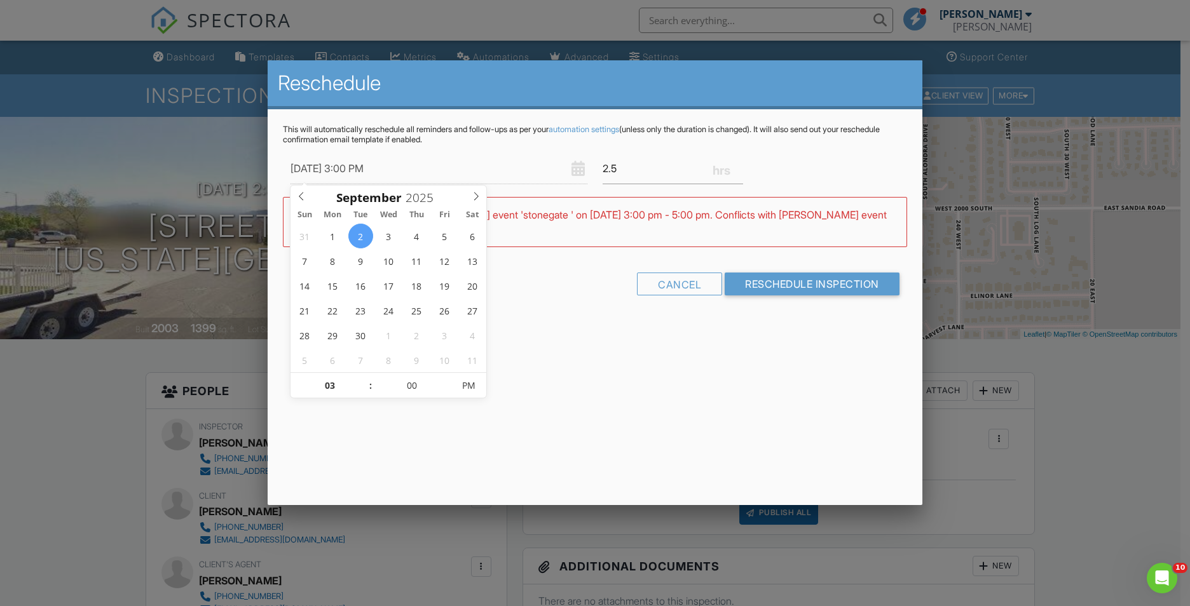
click at [387, 171] on input "[DATE] 3:00 PM" at bounding box center [439, 168] width 297 height 31
drag, startPoint x: 615, startPoint y: 377, endPoint x: 633, endPoint y: 361, distance: 24.3
click at [615, 376] on div "Reschedule This will automatically reschedule all reminders and follow-ups as p…" at bounding box center [595, 282] width 655 height 445
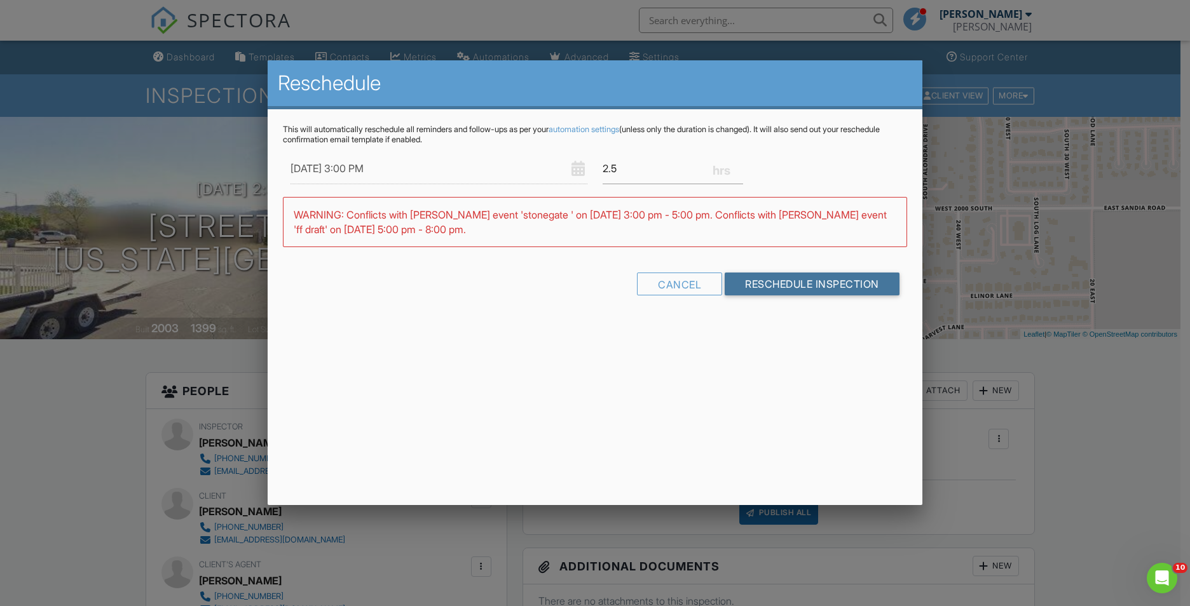
click at [794, 281] on input "Reschedule Inspection" at bounding box center [812, 284] width 175 height 23
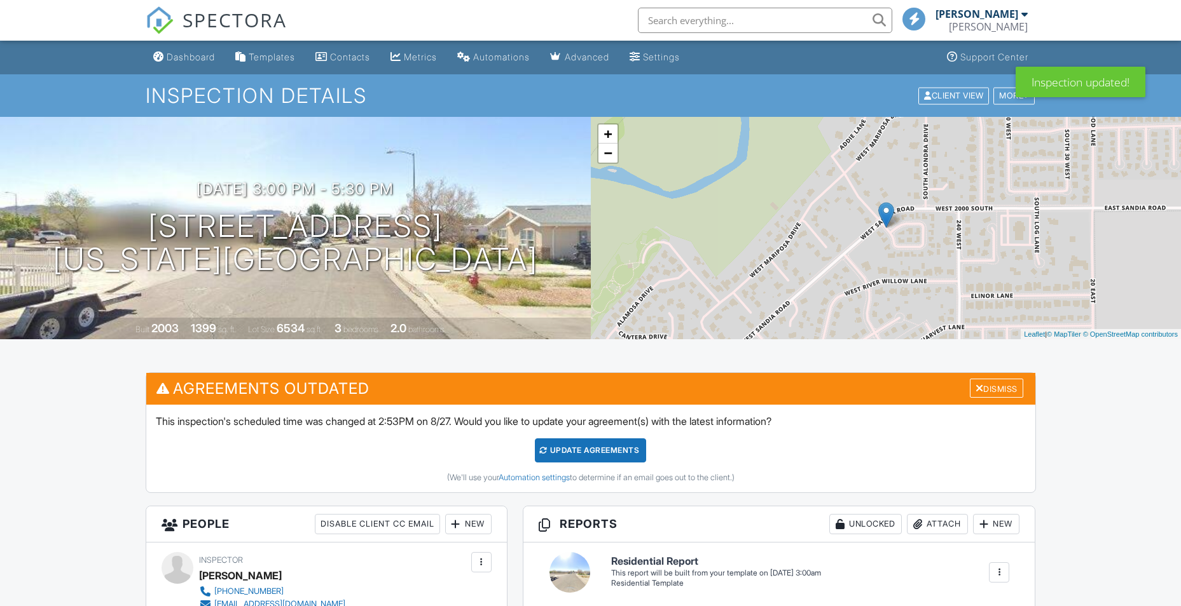
click at [636, 448] on div "Update Agreements" at bounding box center [590, 451] width 111 height 24
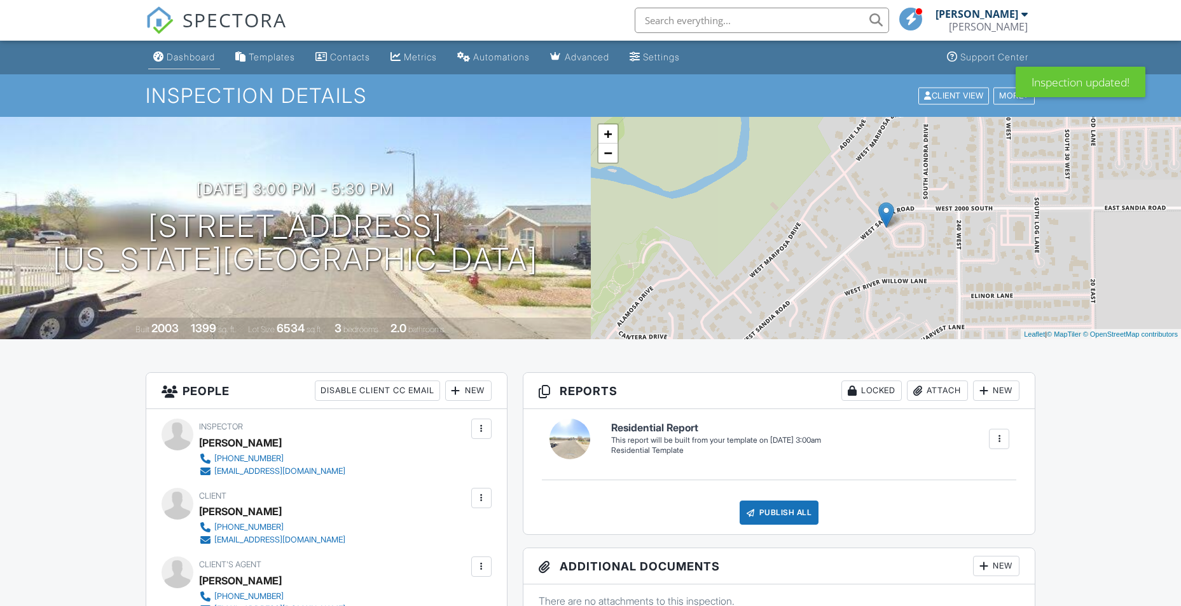
click at [214, 59] on div "Dashboard" at bounding box center [191, 56] width 48 height 11
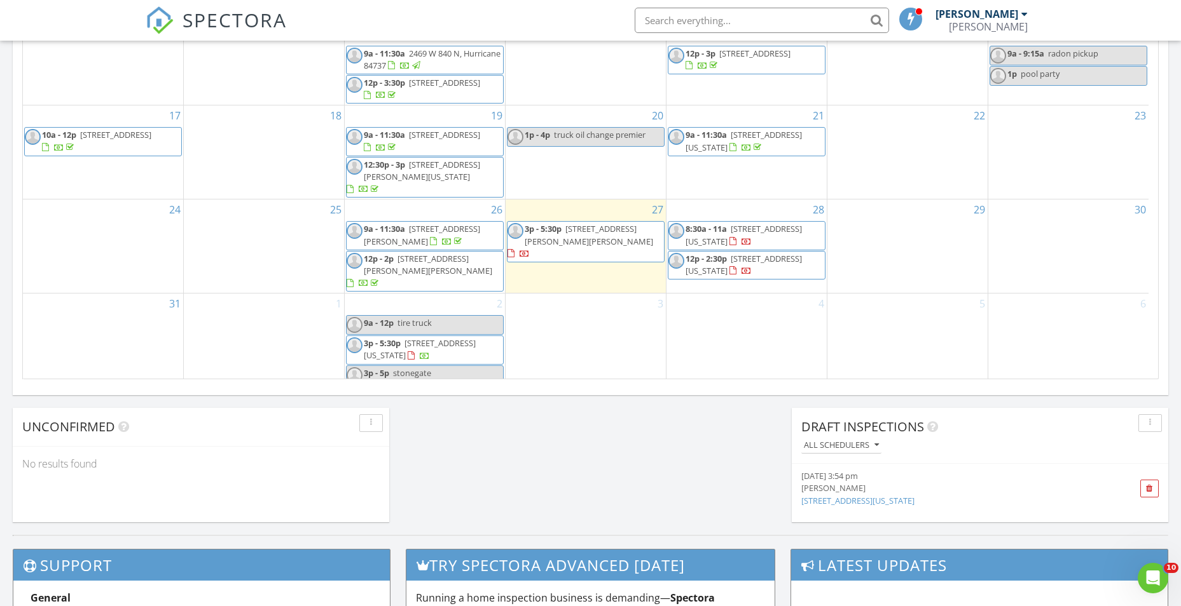
scroll to position [15, 0]
click at [402, 364] on span "stonegate" at bounding box center [412, 369] width 38 height 11
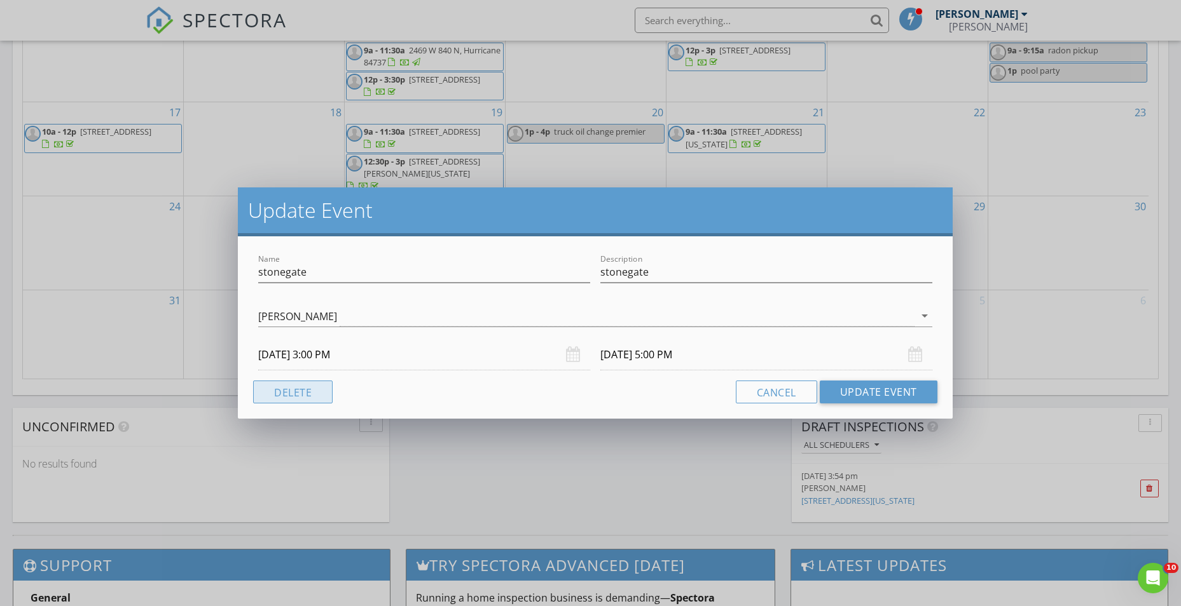
click at [294, 388] on button "Delete" at bounding box center [292, 392] width 79 height 23
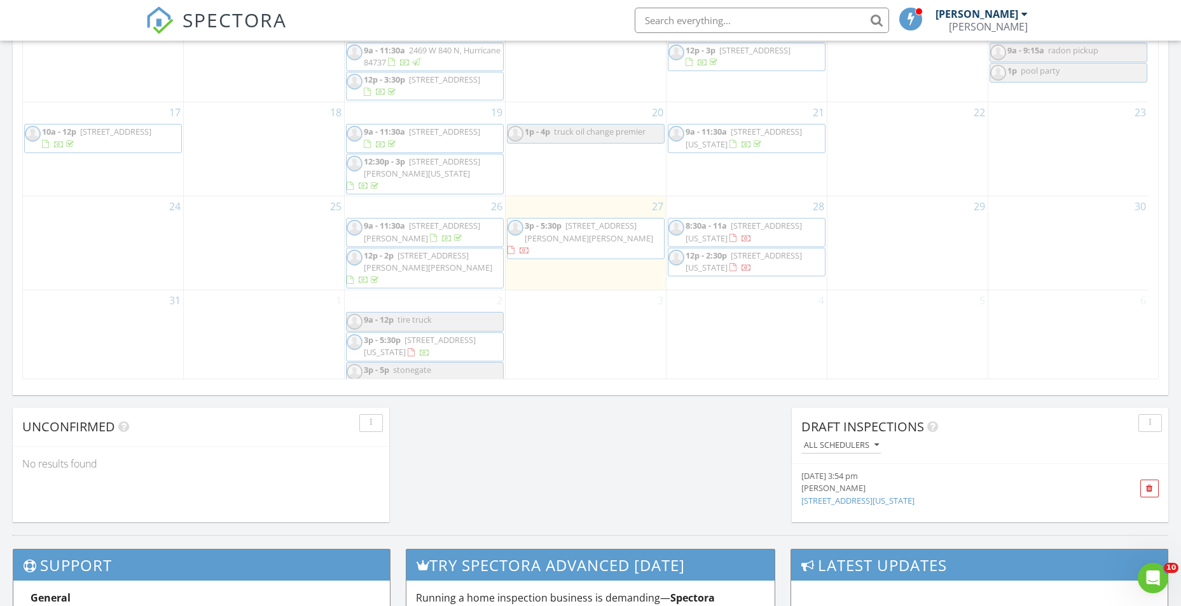
scroll to position [802, 0]
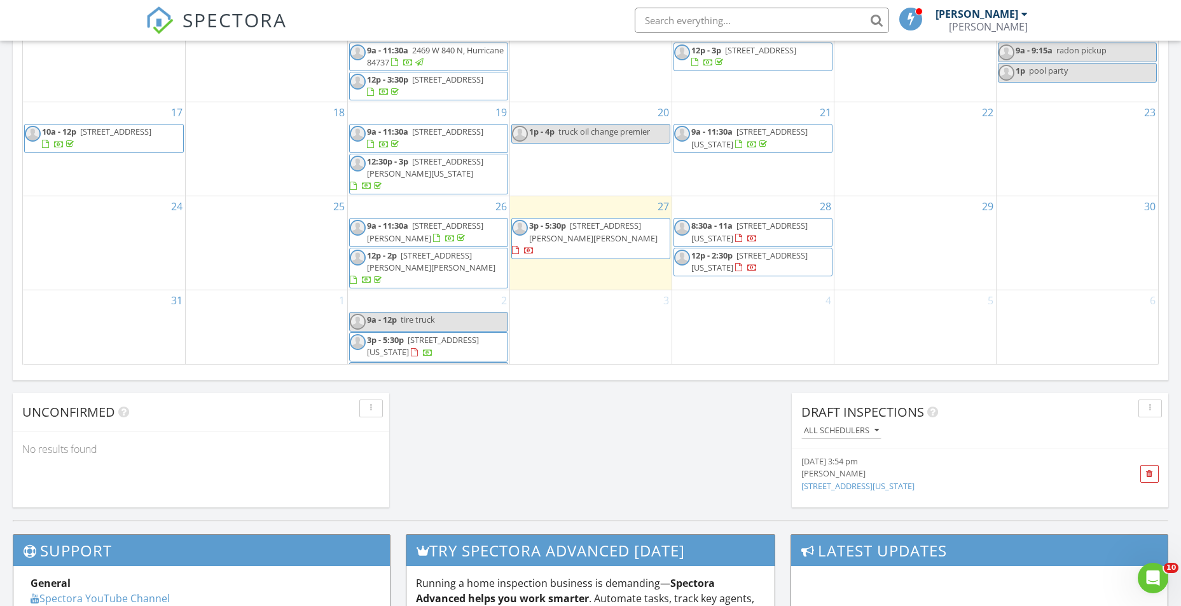
click at [425, 334] on span "[STREET_ADDRESS][US_STATE]" at bounding box center [423, 346] width 112 height 24
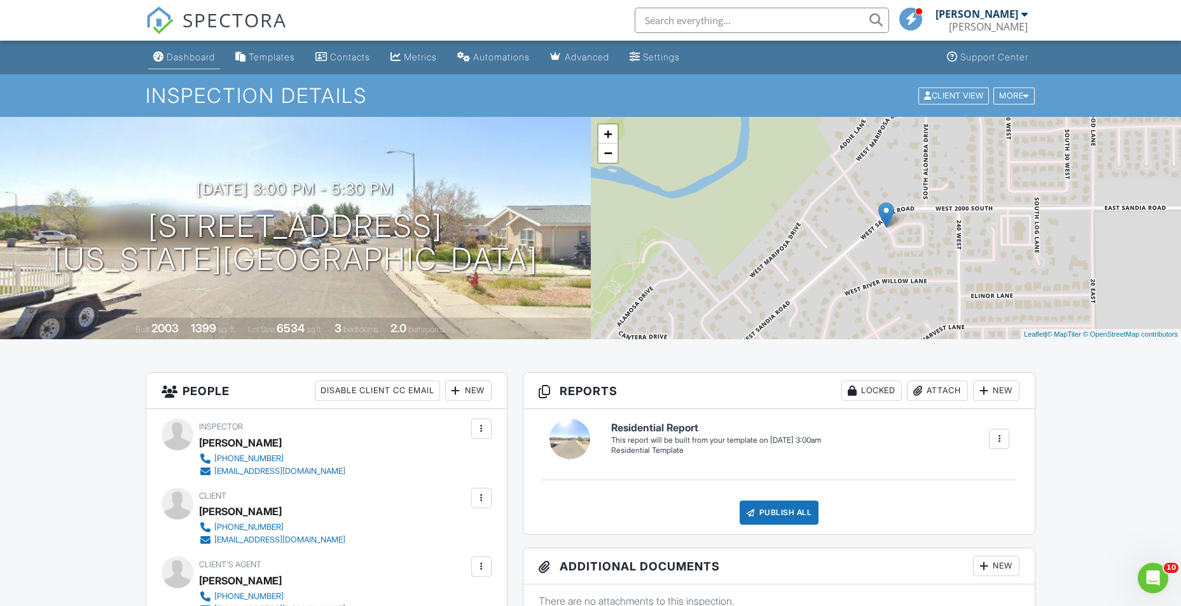
click at [189, 61] on div "Dashboard" at bounding box center [191, 56] width 48 height 11
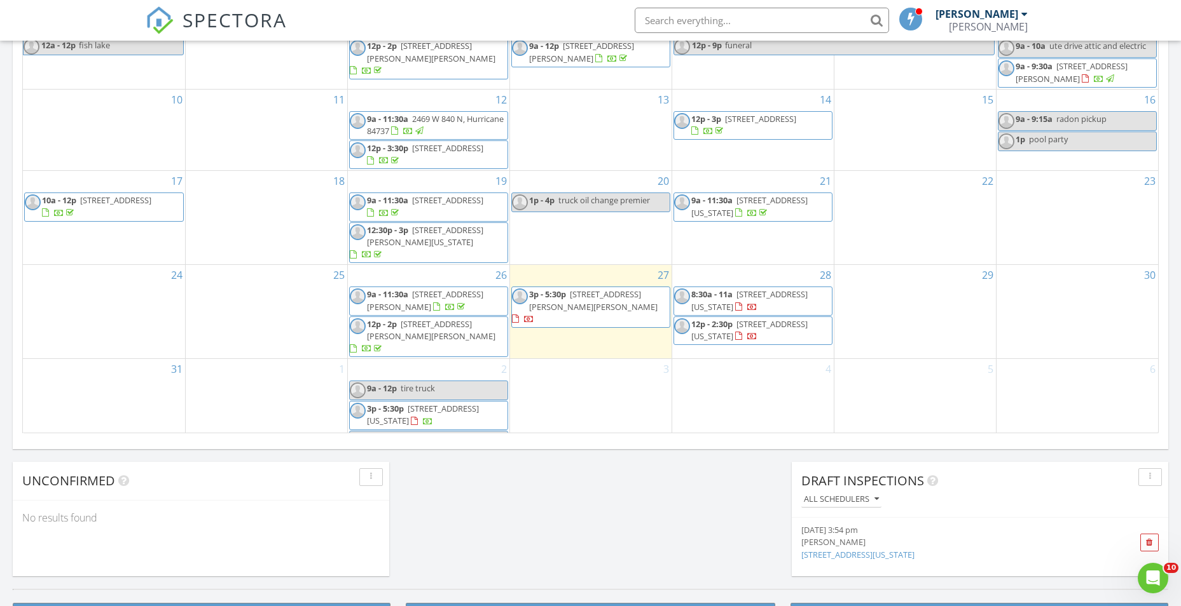
scroll to position [763, 0]
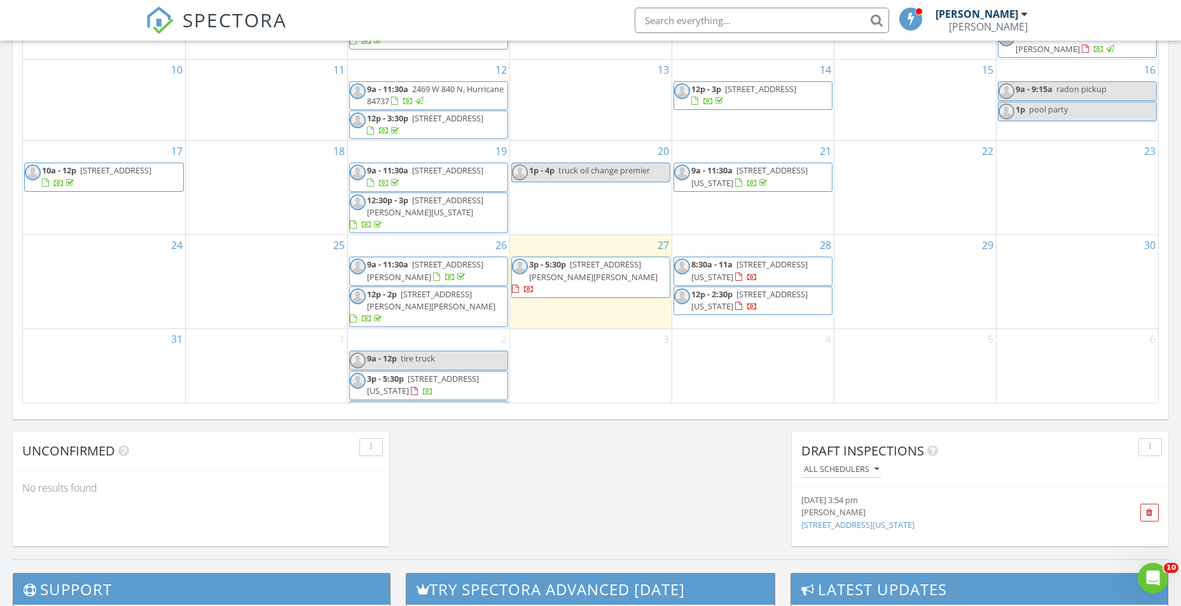
click at [268, 366] on div "1" at bounding box center [266, 375] width 161 height 92
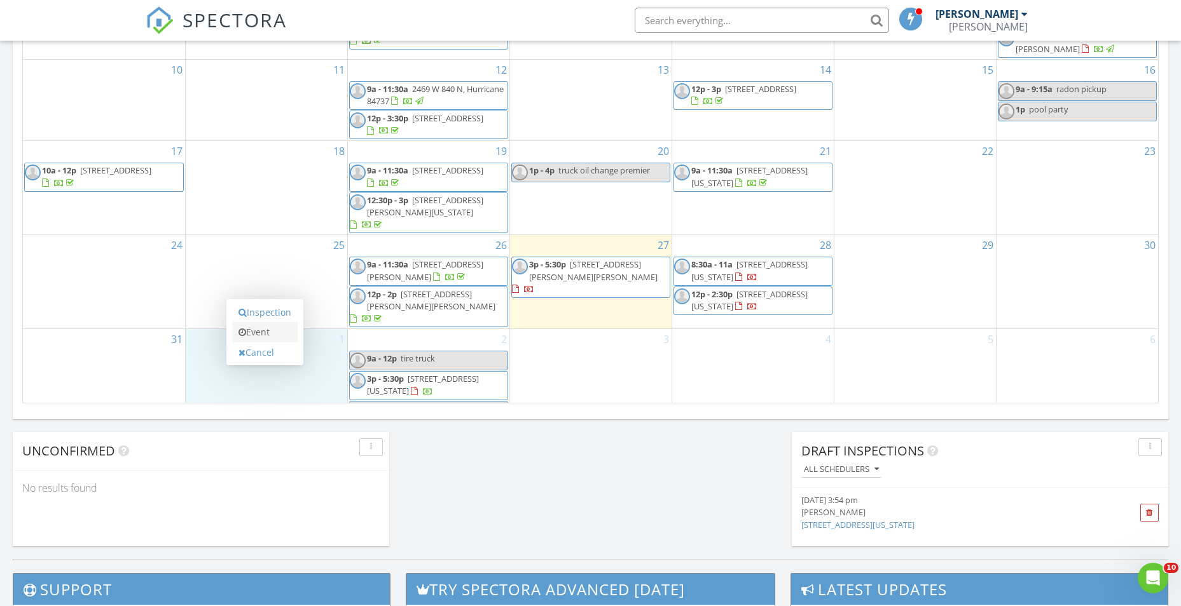
click at [269, 336] on link "Event" at bounding box center [264, 332] width 65 height 20
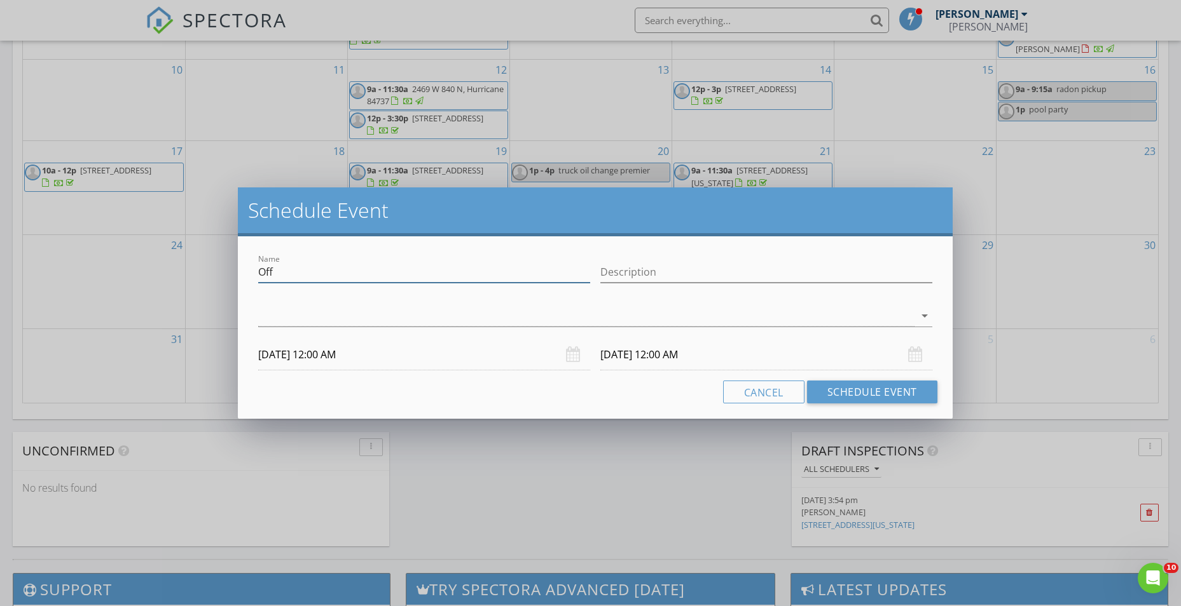
click at [331, 273] on input "Off" at bounding box center [424, 272] width 332 height 21
type input "labor day"
type input "[DATE]"
click at [534, 313] on div at bounding box center [585, 316] width 655 height 21
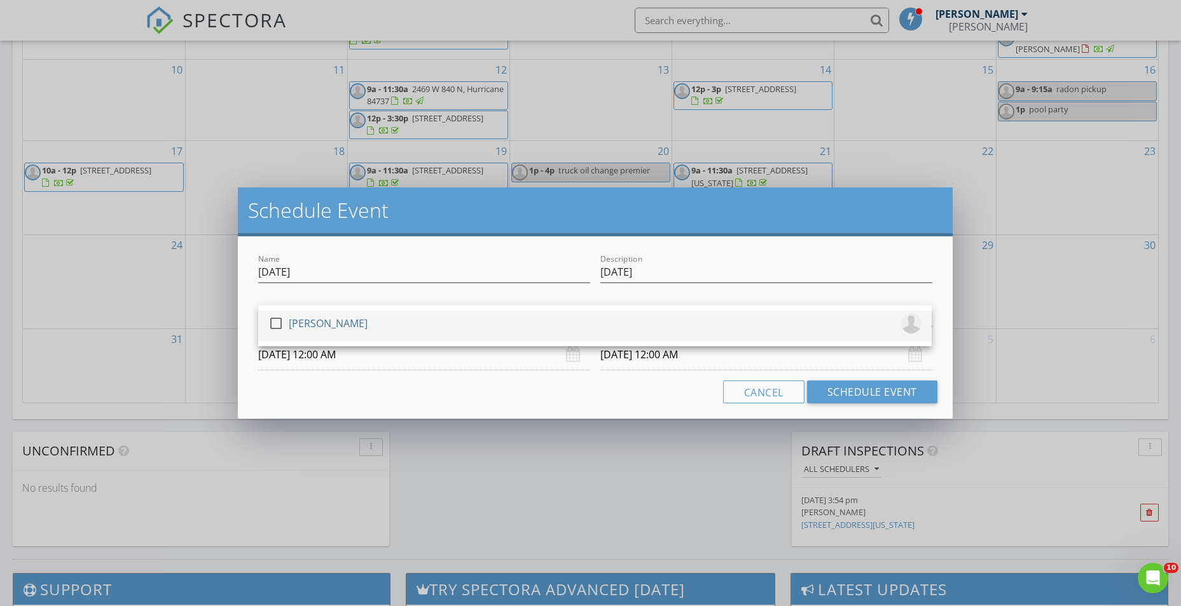
click at [273, 321] on div at bounding box center [276, 324] width 22 height 22
click at [312, 359] on input "09/01/2025 12:00 AM" at bounding box center [424, 354] width 332 height 31
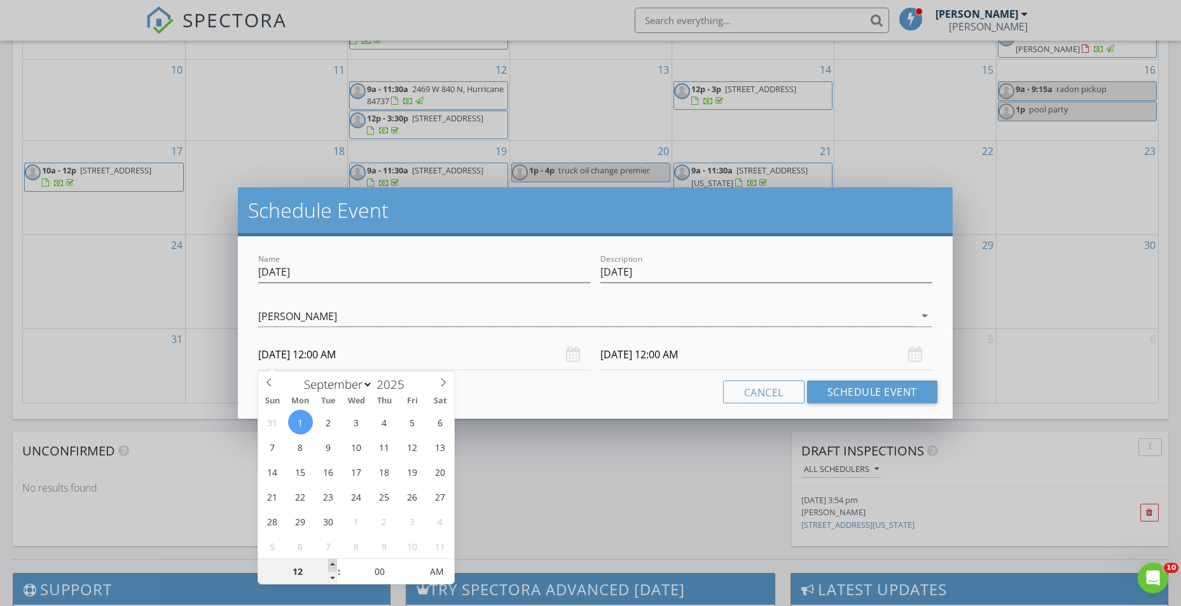
type input "01"
type input "09/01/2025 1:00 AM"
click at [332, 566] on span at bounding box center [332, 565] width 9 height 13
type input "02"
type input "09/01/2025 2:00 AM"
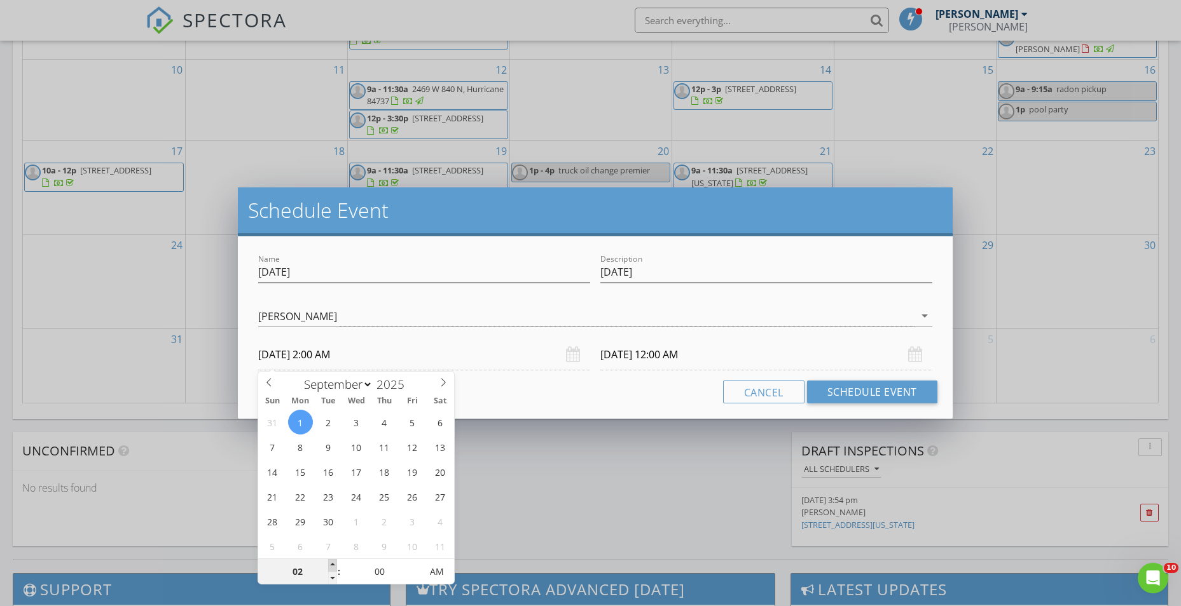
click at [332, 566] on span at bounding box center [332, 565] width 9 height 13
type input "03"
type input "09/01/2025 3:00 AM"
click at [332, 566] on span at bounding box center [332, 565] width 9 height 13
type input "04"
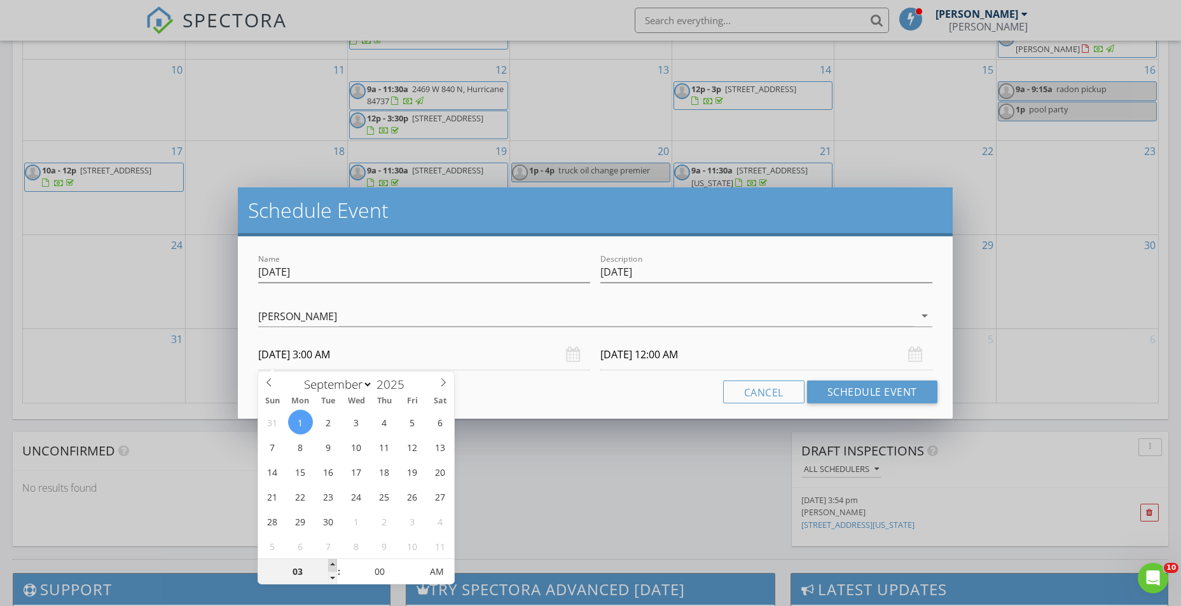
type input "09/01/2025 4:00 AM"
click at [332, 566] on span at bounding box center [332, 565] width 9 height 13
type input "05"
type input "09/01/2025 5:00 AM"
click at [332, 566] on span at bounding box center [332, 565] width 9 height 13
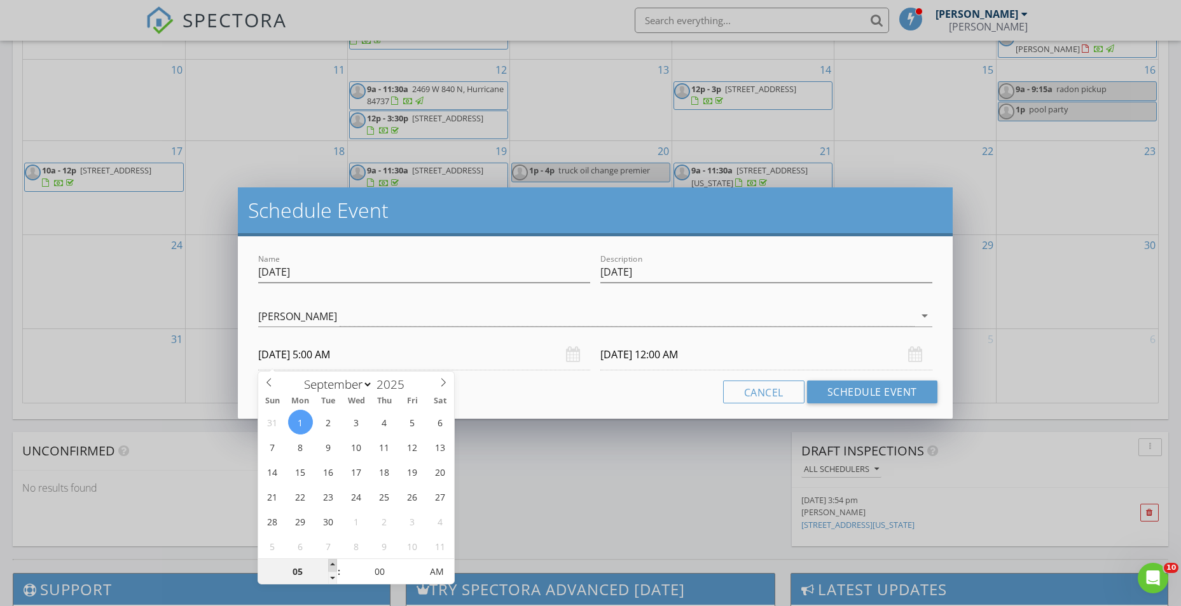
type input "05"
type input "09/02/2025 5:00 AM"
type input "06"
type input "09/01/2025 6:00 AM"
click at [332, 566] on span at bounding box center [332, 565] width 9 height 13
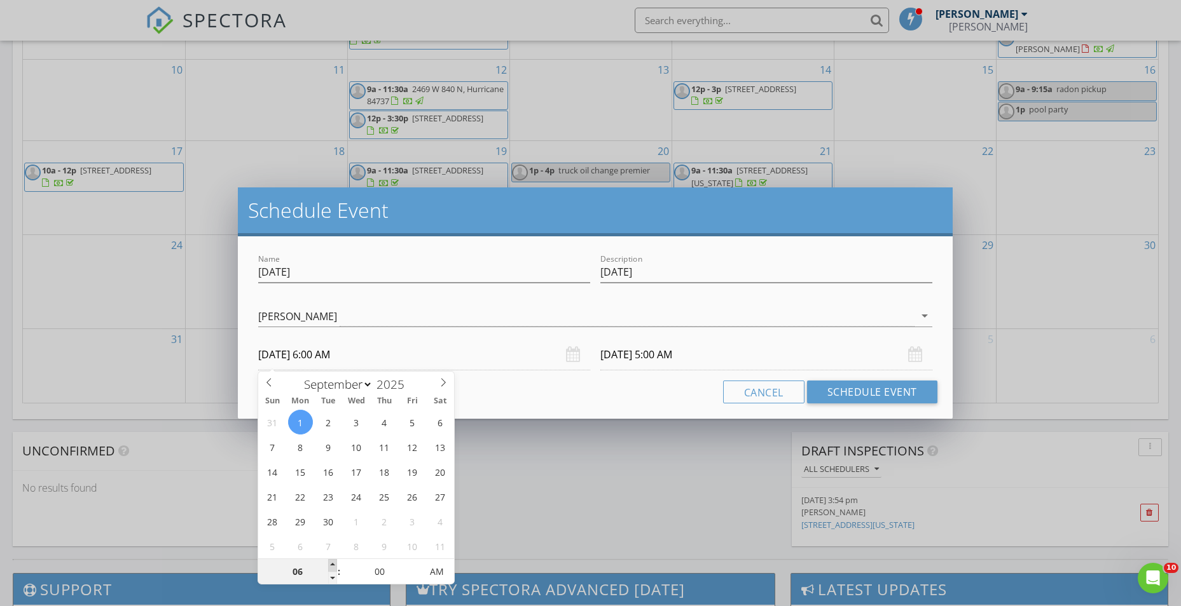
type input "06"
click at [654, 397] on div "Cancel Schedule Event" at bounding box center [594, 392] width 683 height 23
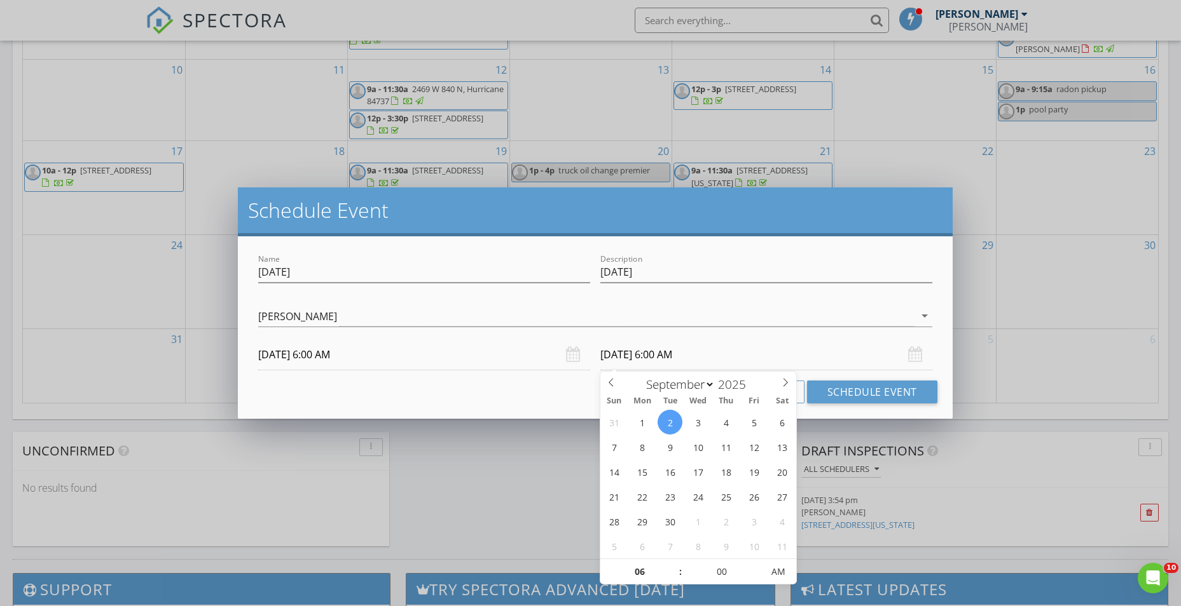
click at [663, 355] on input "09/02/2025 6:00 AM" at bounding box center [766, 354] width 332 height 31
type input "09/01/2025 6:00 PM"
click at [773, 571] on span "AM" at bounding box center [777, 571] width 35 height 25
drag, startPoint x: 506, startPoint y: 398, endPoint x: 782, endPoint y: 406, distance: 276.0
click at [507, 397] on div "Cancel Schedule Event" at bounding box center [594, 392] width 683 height 23
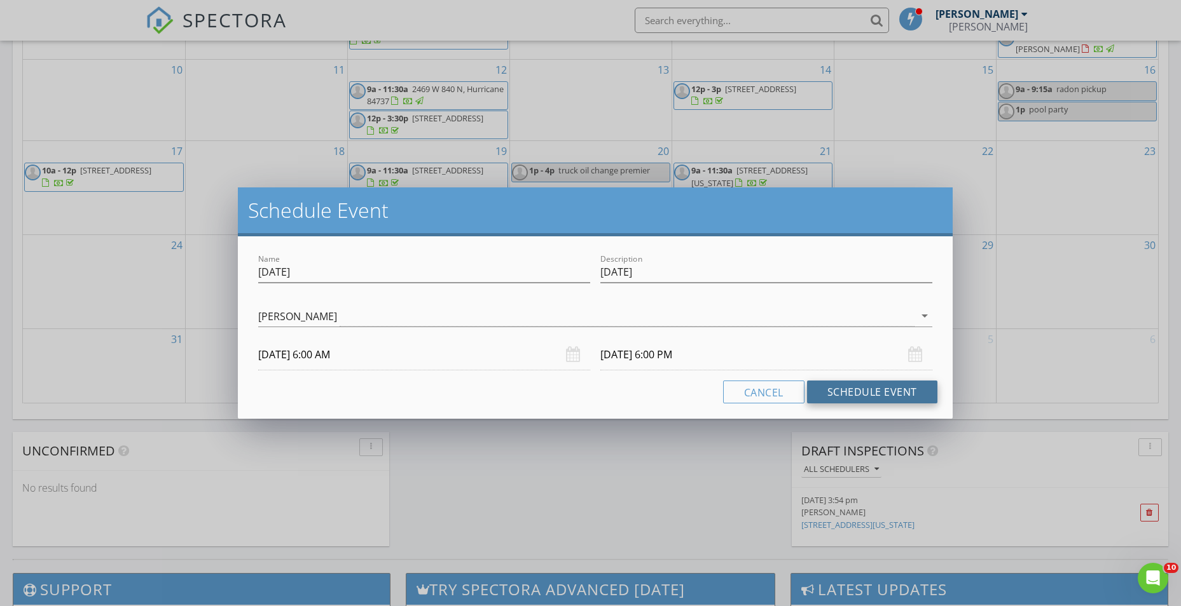
click at [868, 397] on button "Schedule Event" at bounding box center [872, 392] width 130 height 23
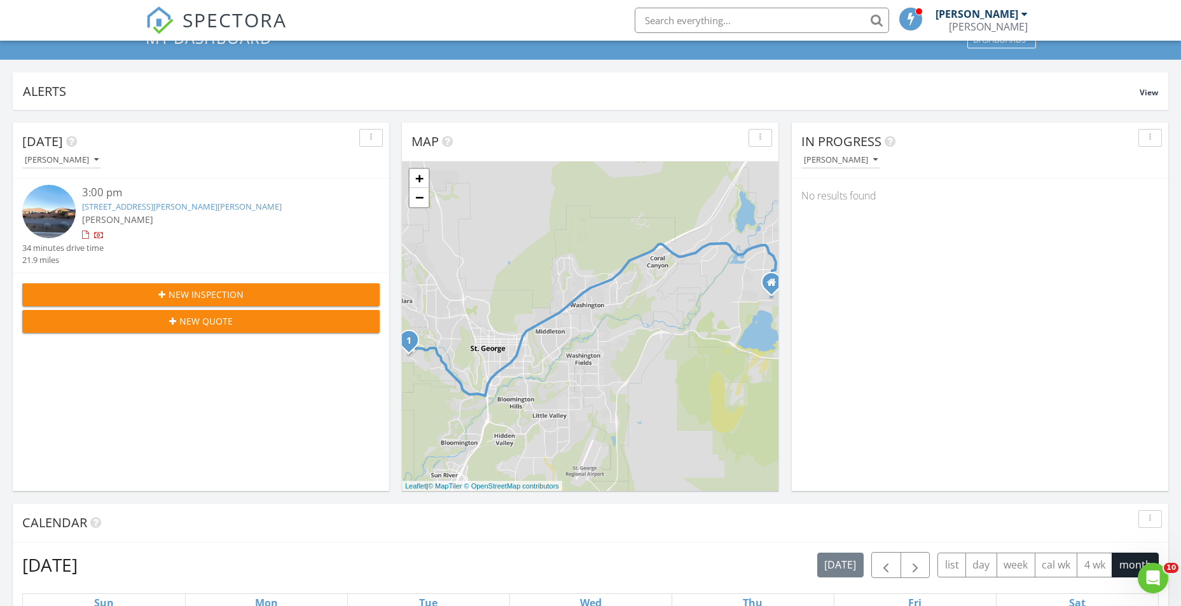
scroll to position [0, 0]
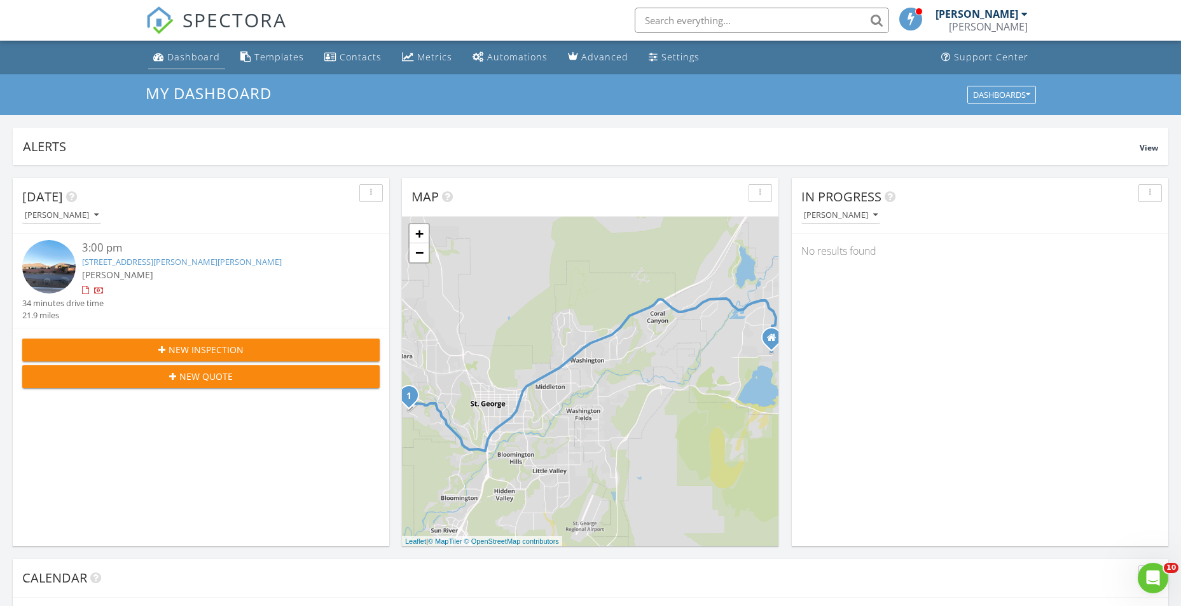
click at [173, 64] on link "Dashboard" at bounding box center [186, 58] width 77 height 24
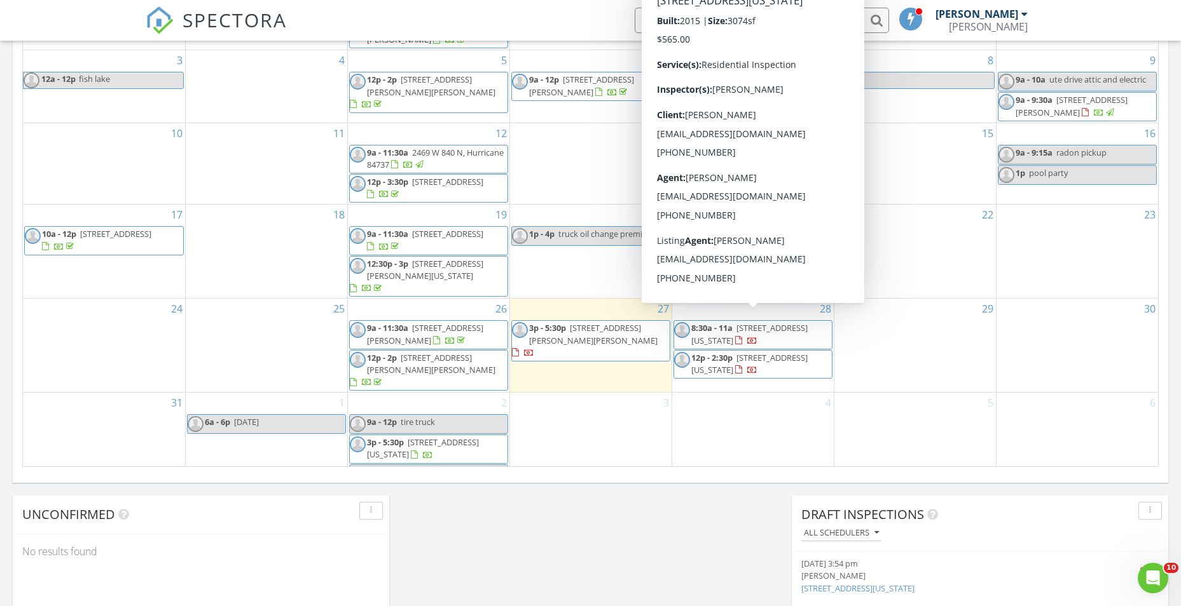
scroll to position [636, 0]
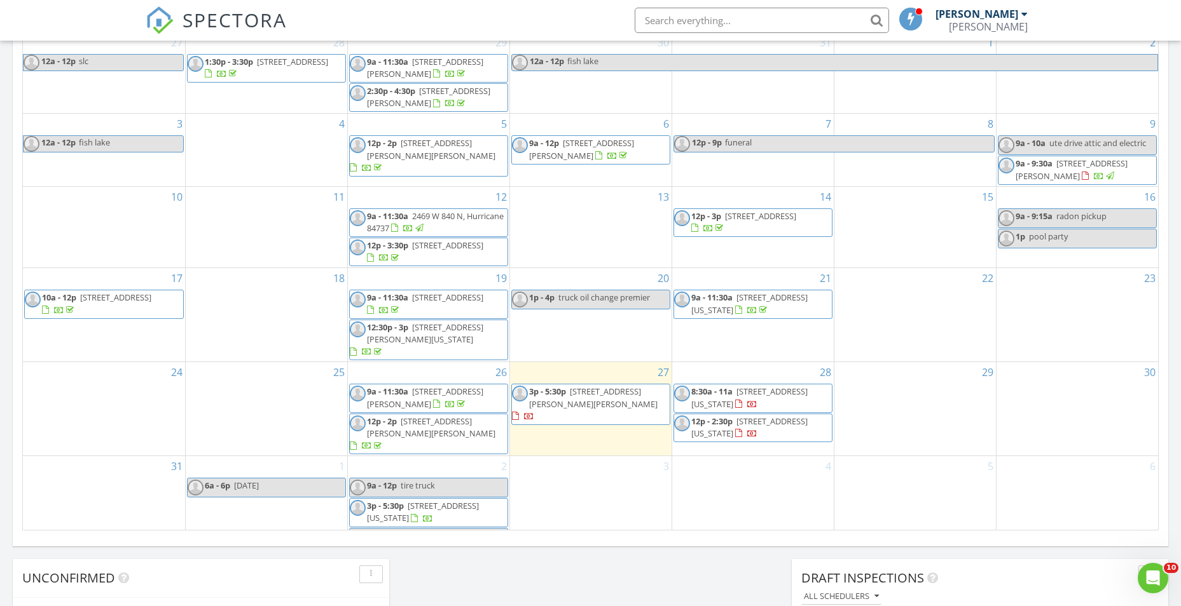
click at [755, 393] on span "[STREET_ADDRESS][US_STATE]" at bounding box center [749, 398] width 116 height 24
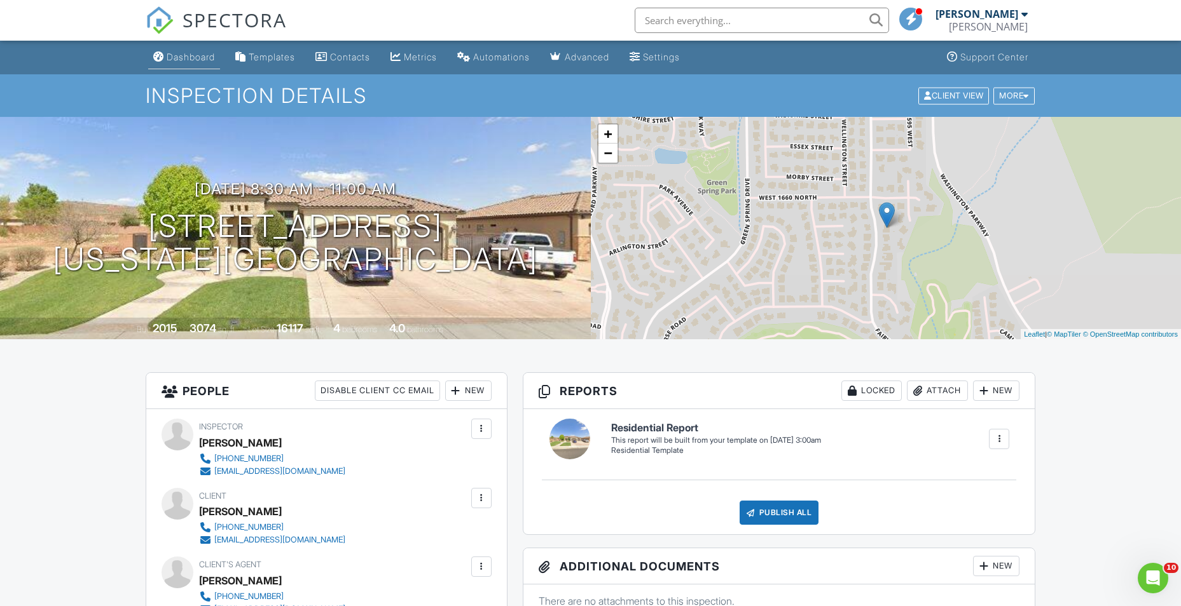
click at [182, 62] on div "Dashboard" at bounding box center [191, 56] width 48 height 11
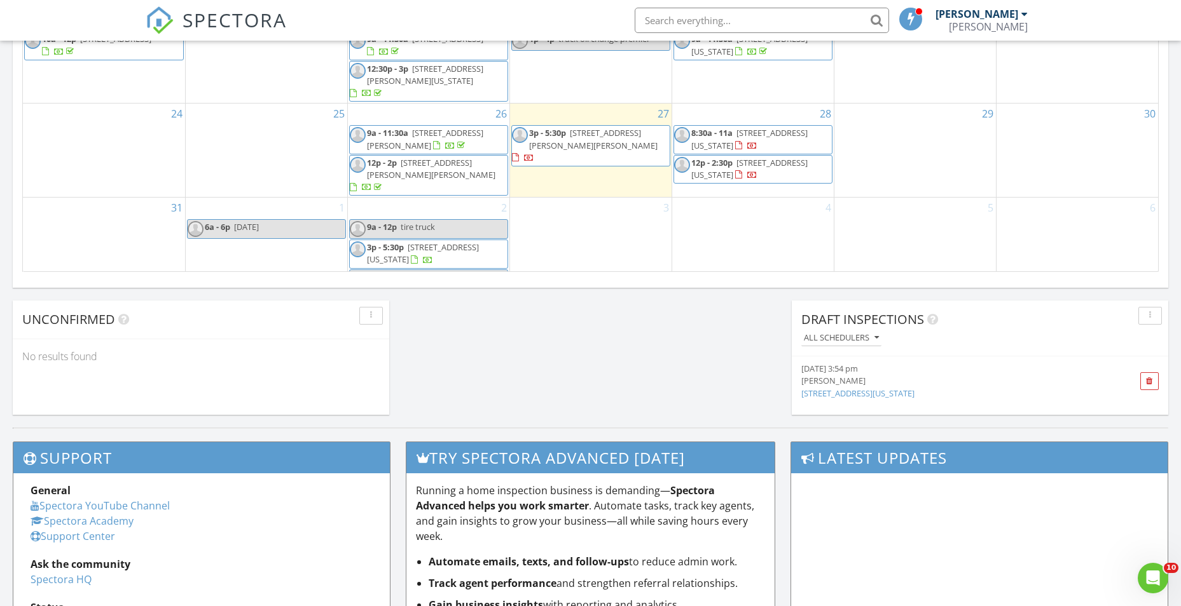
scroll to position [826, 0]
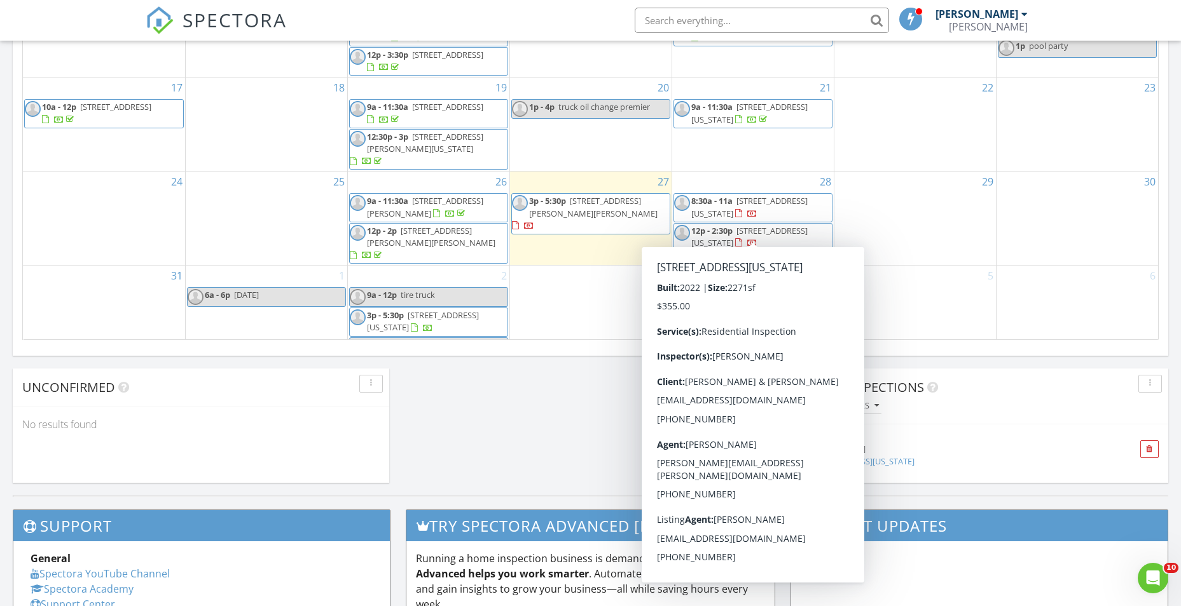
click at [743, 237] on span "[STREET_ADDRESS][US_STATE]" at bounding box center [749, 237] width 116 height 24
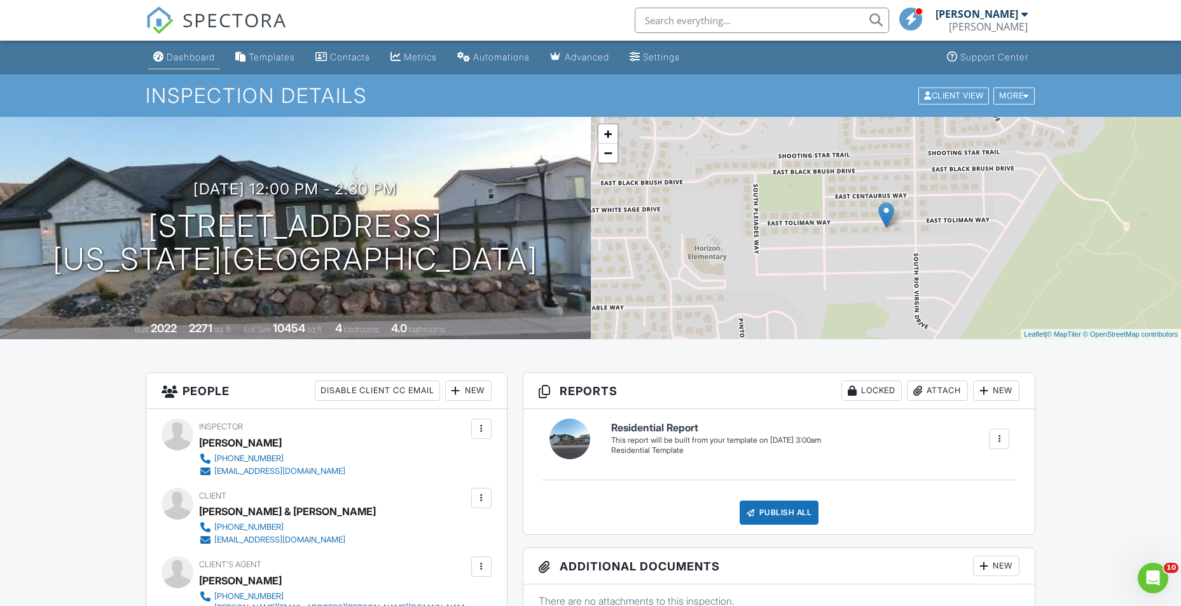
click at [189, 65] on link "Dashboard" at bounding box center [184, 58] width 72 height 24
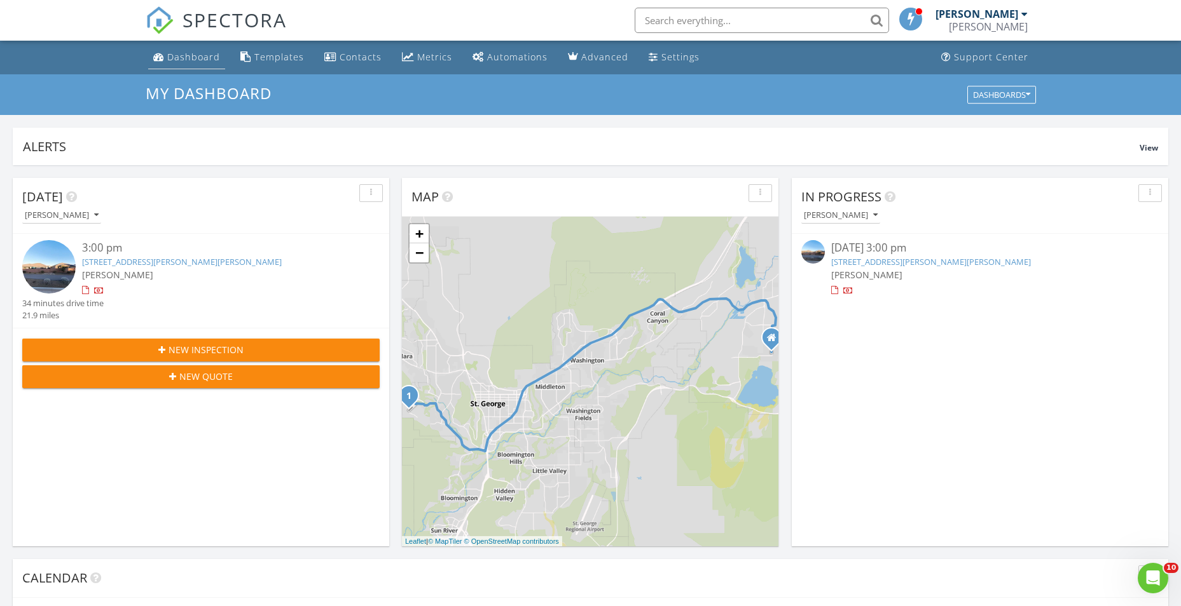
click at [184, 53] on div "Dashboard" at bounding box center [193, 57] width 53 height 12
